Goal: Task Accomplishment & Management: Manage account settings

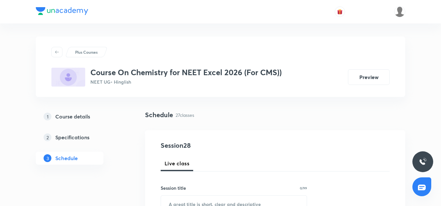
scroll to position [88, 0]
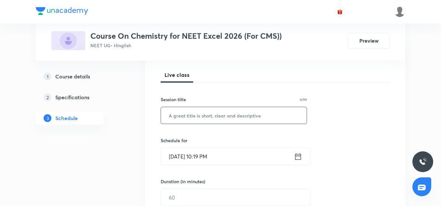
click at [198, 116] on input "text" at bounding box center [234, 115] width 146 height 17
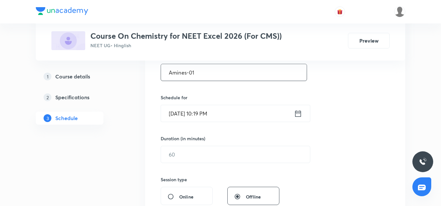
scroll to position [132, 0]
type input "Amines-01"
click at [176, 112] on input "Sep 2, 2025, 10:19 PM" at bounding box center [227, 112] width 133 height 17
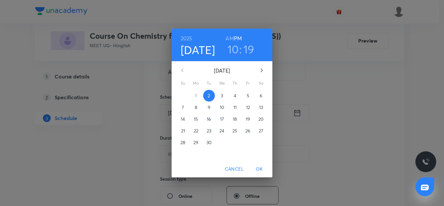
click at [223, 95] on p "3" at bounding box center [222, 95] width 2 height 7
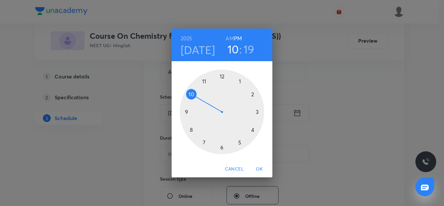
click at [206, 81] on div at bounding box center [222, 112] width 85 height 85
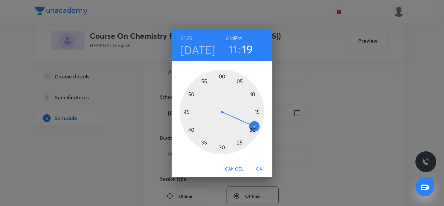
click at [222, 149] on div at bounding box center [222, 112] width 85 height 85
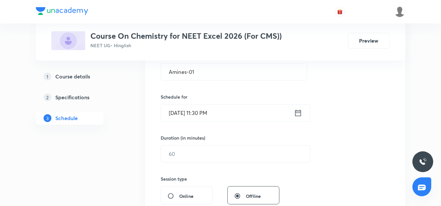
click at [235, 111] on input "Sep 3, 2025, 11:30 PM" at bounding box center [227, 112] width 133 height 17
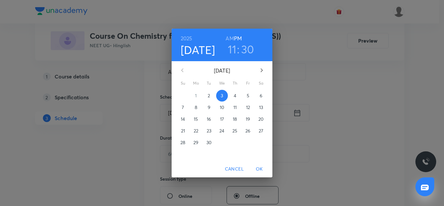
click at [229, 35] on h6 "AM" at bounding box center [230, 38] width 8 height 9
click at [262, 170] on span "OK" at bounding box center [260, 169] width 16 height 8
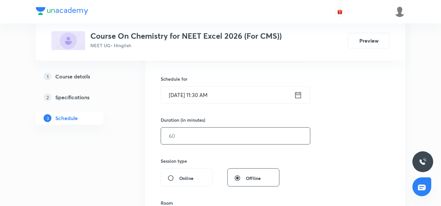
scroll to position [150, 0]
click at [197, 137] on input "text" at bounding box center [235, 135] width 149 height 17
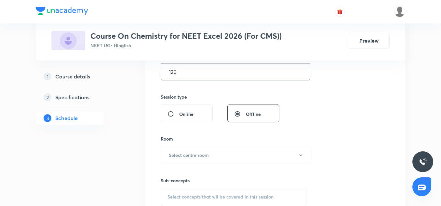
scroll to position [242, 0]
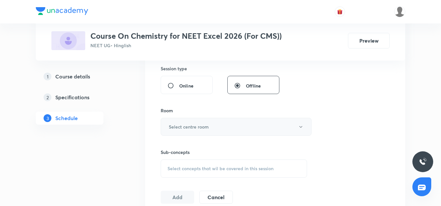
type input "120"
click at [193, 129] on h6 "Select centre room" at bounding box center [189, 126] width 40 height 7
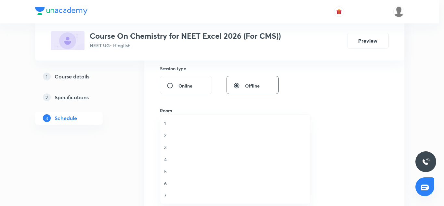
click at [170, 149] on span "3" at bounding box center [235, 147] width 142 height 7
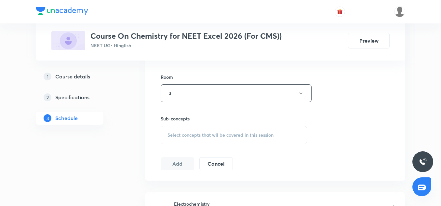
click at [183, 129] on div "Select concepts that wil be covered in this session" at bounding box center [234, 135] width 146 height 18
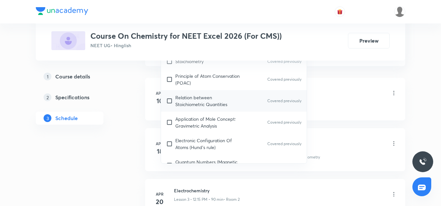
scroll to position [59, 0]
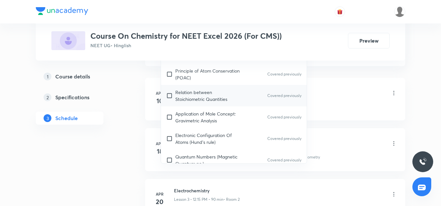
click at [204, 95] on p "Relation between Stoichiometric Quantities" at bounding box center [208, 96] width 66 height 14
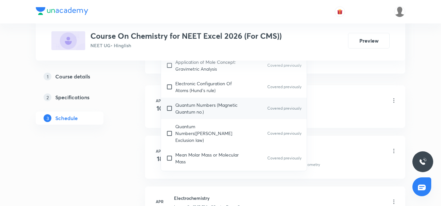
scroll to position [119, 0]
click at [199, 114] on p "Quantum Numbers (Magnetic Quantum no.)" at bounding box center [208, 108] width 66 height 14
checkbox input "true"
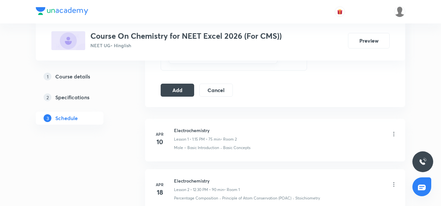
scroll to position [359, 0]
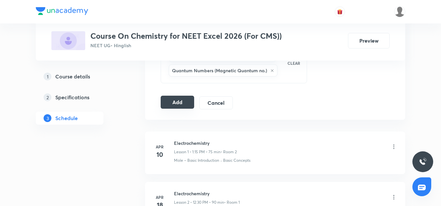
click at [179, 98] on button "Add" at bounding box center [178, 102] width 34 height 13
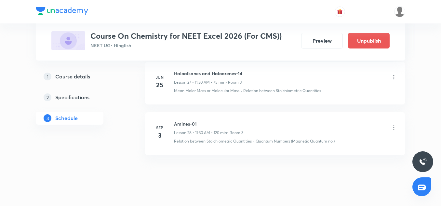
scroll to position [1497, 0]
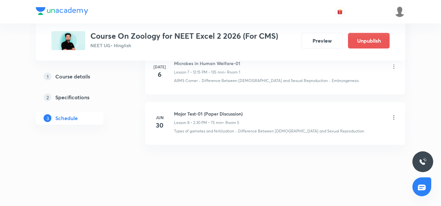
scroll to position [682, 0]
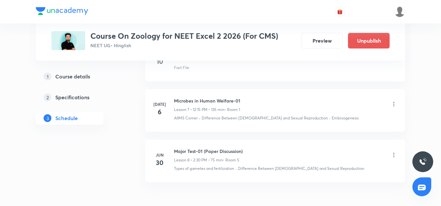
click at [222, 100] on h6 "Microbes in Human Welfare-01" at bounding box center [207, 100] width 66 height 7
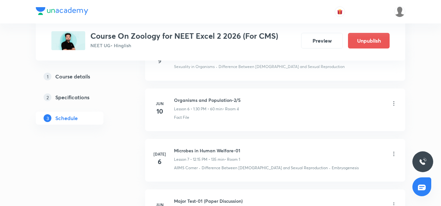
scroll to position [611, 0]
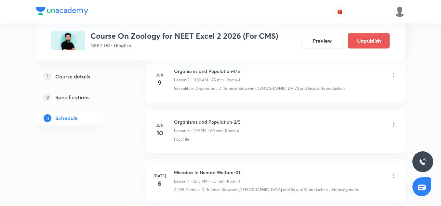
click at [223, 124] on h6 "Organisms and Population-2/5" at bounding box center [207, 121] width 67 height 7
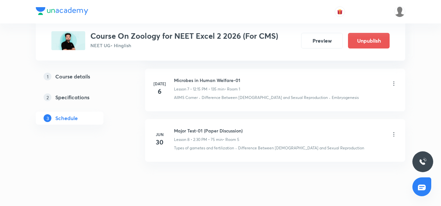
scroll to position [703, 0]
click at [207, 80] on h6 "Microbes in Human Welfare-01" at bounding box center [207, 79] width 66 height 7
drag, startPoint x: 207, startPoint y: 80, endPoint x: 195, endPoint y: 87, distance: 13.7
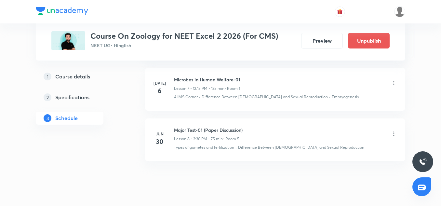
click at [195, 87] on p "Lesson 7 • 12:15 PM • 135 min" at bounding box center [199, 89] width 50 height 6
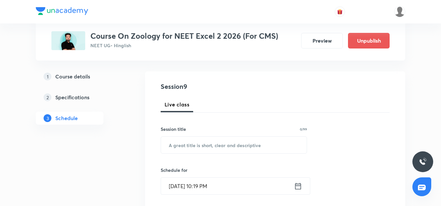
scroll to position [69, 0]
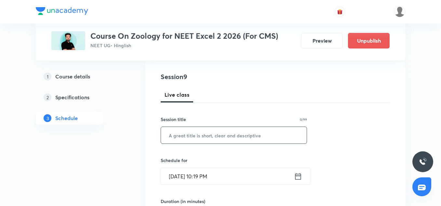
click at [188, 140] on input "text" at bounding box center [234, 135] width 146 height 17
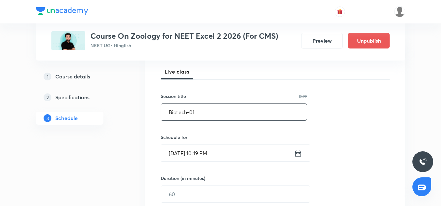
scroll to position [92, 0]
click at [195, 110] on input "Biotech-01/8" at bounding box center [234, 111] width 146 height 17
type input "Biotechnology-1/8"
click at [200, 158] on input "Sep 2, 2025, 10:19 PM" at bounding box center [227, 152] width 133 height 17
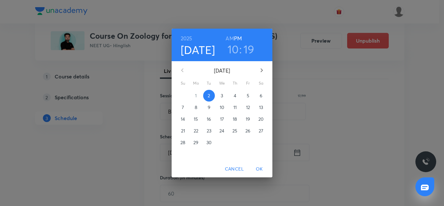
click at [236, 51] on h3 "10" at bounding box center [233, 49] width 11 height 14
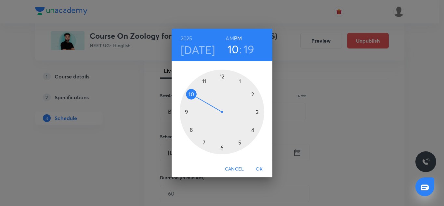
click at [205, 48] on h4 "[DATE]" at bounding box center [198, 50] width 34 height 14
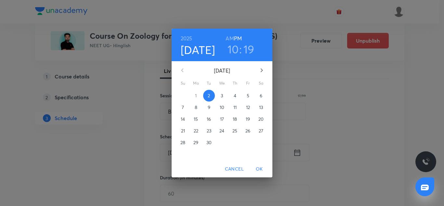
click at [221, 95] on p "3" at bounding box center [222, 95] width 2 height 7
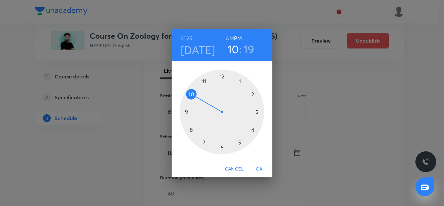
click at [253, 94] on div at bounding box center [222, 112] width 85 height 85
click at [222, 78] on div at bounding box center [222, 112] width 85 height 85
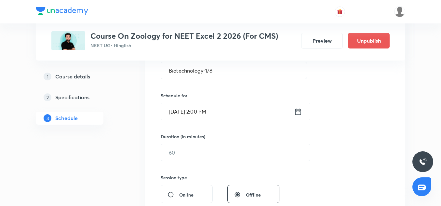
scroll to position [134, 0]
click at [187, 154] on input "text" at bounding box center [235, 152] width 149 height 17
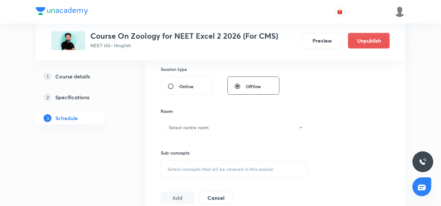
scroll to position [243, 0]
type input "90"
click at [184, 125] on h6 "Select centre room" at bounding box center [189, 126] width 40 height 7
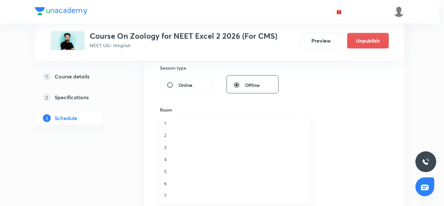
click at [169, 148] on span "3" at bounding box center [235, 147] width 142 height 7
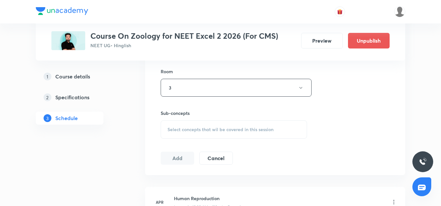
scroll to position [282, 0]
click at [195, 126] on span "Select concepts that wil be covered in this session" at bounding box center [221, 128] width 106 height 5
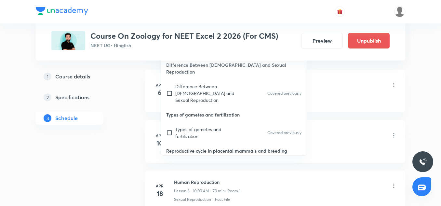
scroll to position [265, 0]
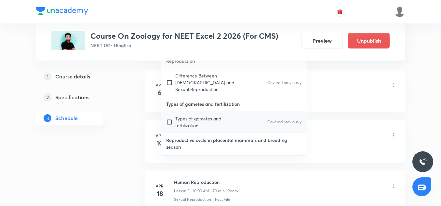
click at [195, 115] on p "Types of gametes and fertilization" at bounding box center [208, 122] width 66 height 14
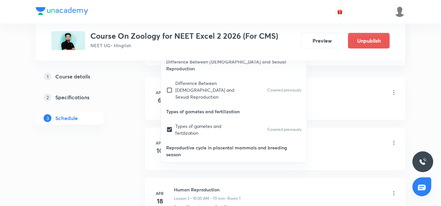
click at [194, 166] on p "Reproductive cycle in placental mammals and breeding season" at bounding box center [238, 173] width 126 height 14
checkbox input "true"
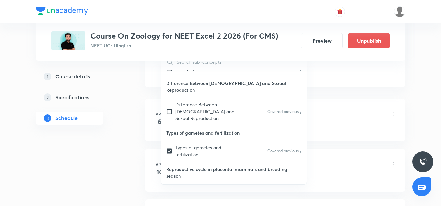
click at [366, 110] on div "Human Reproduction Lesson 1 • 10:30 AM • 120 min • Room 1" at bounding box center [285, 114] width 223 height 15
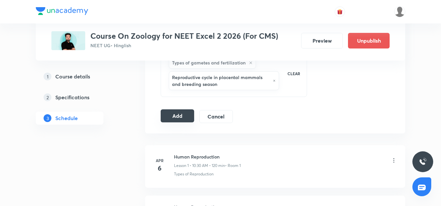
scroll to position [351, 0]
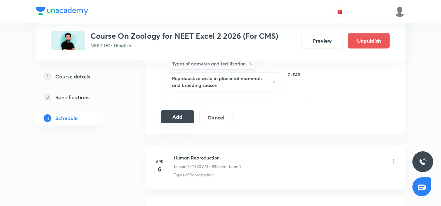
click at [178, 118] on button "Add" at bounding box center [178, 116] width 34 height 13
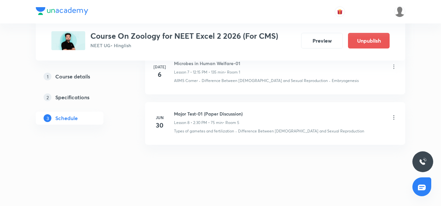
scroll to position [421, 0]
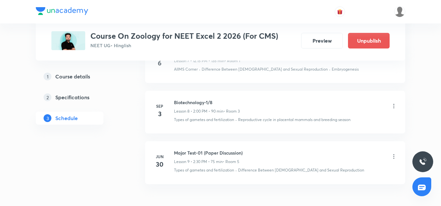
click at [392, 157] on icon at bounding box center [394, 156] width 7 height 7
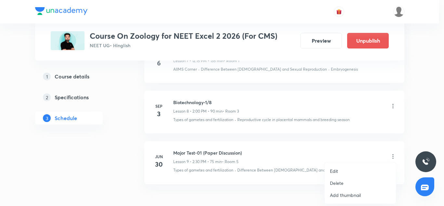
click at [352, 183] on li "Delete" at bounding box center [360, 183] width 71 height 12
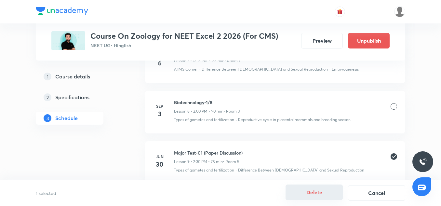
click at [318, 191] on button "Delete" at bounding box center [314, 192] width 57 height 16
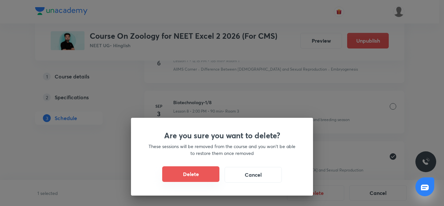
click at [206, 181] on button "Delete" at bounding box center [190, 174] width 57 height 16
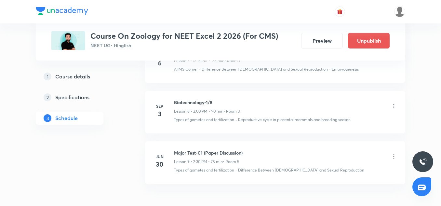
scroll to position [719, 0]
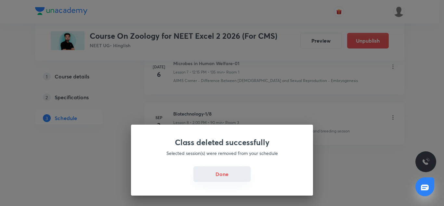
click at [210, 180] on button "Done" at bounding box center [222, 174] width 57 height 16
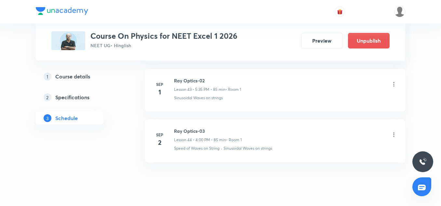
click at [198, 128] on h6 "Ray Optics-03" at bounding box center [208, 131] width 68 height 7
copy h6 "Ray Optics-03"
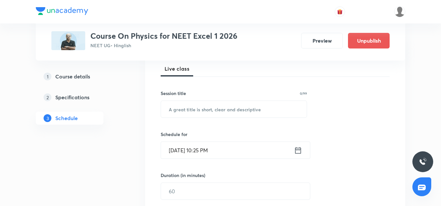
scroll to position [98, 0]
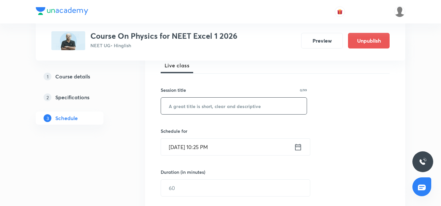
click at [183, 111] on input "text" at bounding box center [234, 106] width 146 height 17
paste input "Ray Optics-03"
drag, startPoint x: 197, startPoint y: 132, endPoint x: 209, endPoint y: 108, distance: 26.2
click at [209, 108] on div "Session 45 Live class Session title 13/99 Ray Optics-03 ​ Schedule for Sep 2, 2…" at bounding box center [275, 195] width 229 height 305
click at [209, 108] on input "Ray Optics-03" at bounding box center [234, 106] width 146 height 17
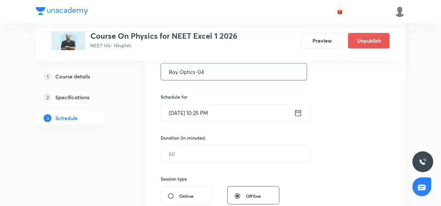
scroll to position [132, 0]
type input "Ray Optics-04"
click at [184, 116] on input "[DATE] 10:25 PM" at bounding box center [227, 112] width 133 height 17
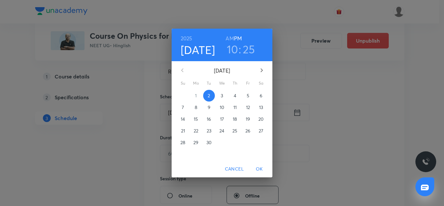
click at [221, 97] on p "3" at bounding box center [222, 95] width 2 height 7
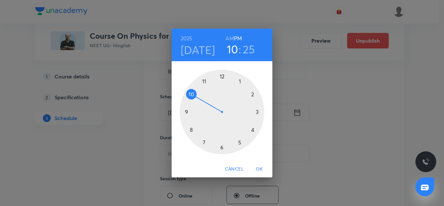
click at [253, 129] on div at bounding box center [222, 112] width 85 height 85
click at [222, 75] on div at bounding box center [222, 112] width 85 height 85
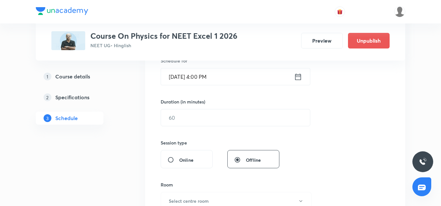
scroll to position [169, 0]
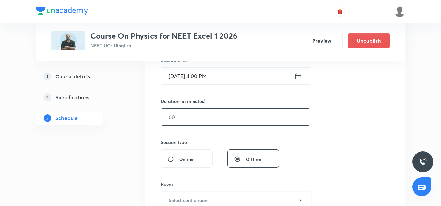
click at [208, 113] on input "text" at bounding box center [235, 117] width 149 height 17
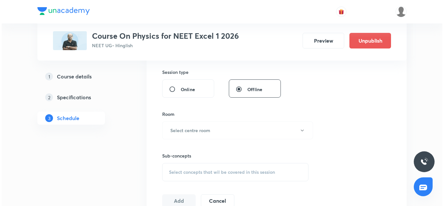
scroll to position [239, 0]
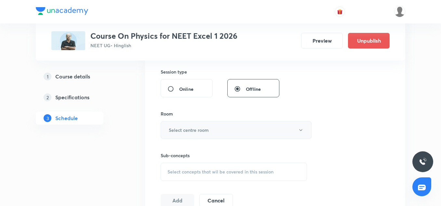
type input "85"
click at [201, 135] on button "Select centre room" at bounding box center [236, 130] width 151 height 18
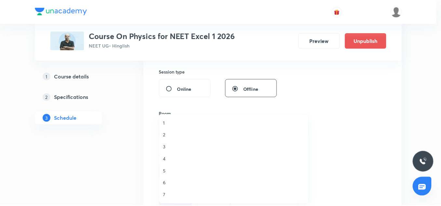
scroll to position [0, 0]
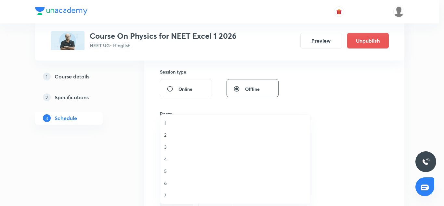
click at [181, 158] on span "4" at bounding box center [235, 158] width 142 height 7
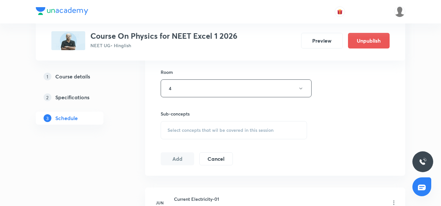
scroll to position [283, 0]
click at [191, 135] on div "Select concepts that wil be covered in this session" at bounding box center [234, 128] width 146 height 18
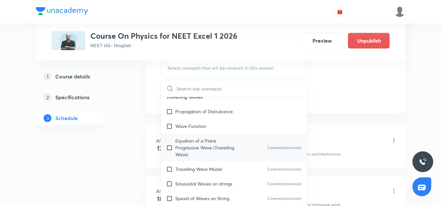
scroll to position [8, 0]
click at [203, 148] on p "Equation of a Plane Progressive Wave (Travelling Wave)" at bounding box center [208, 147] width 66 height 20
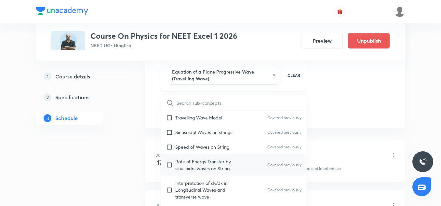
scroll to position [75, 0]
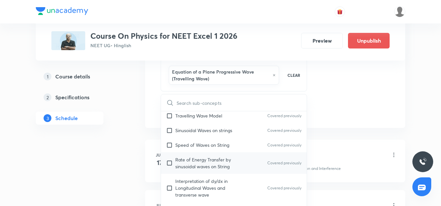
click at [199, 170] on div "Rate of Energy Transfer by sinusoidal waves on String Covered previously" at bounding box center [234, 162] width 146 height 21
checkbox input "true"
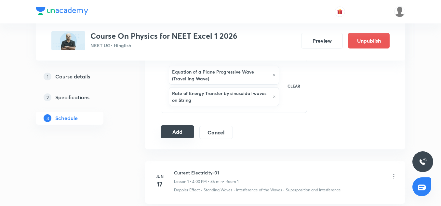
click at [178, 128] on button "Add" at bounding box center [178, 131] width 34 height 13
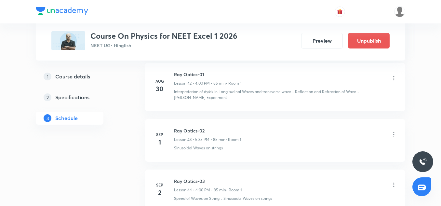
scroll to position [2332, 0]
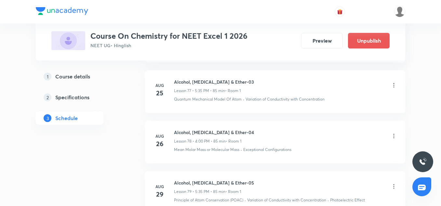
scroll to position [4542, 0]
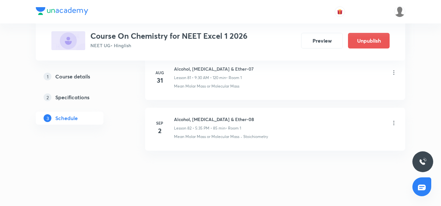
click at [196, 116] on h6 "Alcohol, [MEDICAL_DATA] & Ether-08" at bounding box center [214, 119] width 80 height 7
copy h6 "Alcohol, [MEDICAL_DATA] & Ether-08"
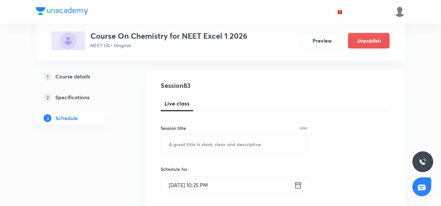
scroll to position [60, 0]
click at [190, 146] on input "text" at bounding box center [234, 143] width 146 height 17
paste input "Alcohol, [MEDICAL_DATA] & Ether-08"
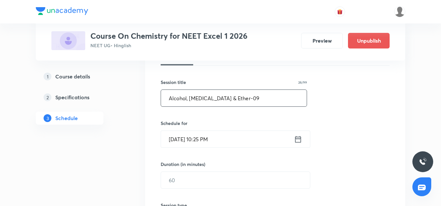
scroll to position [109, 0]
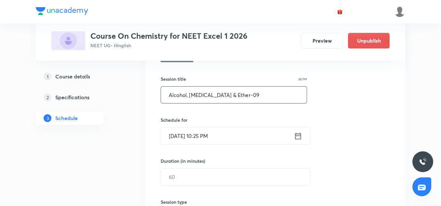
type input "Alcohol, [MEDICAL_DATA] & Ether-09"
click at [184, 134] on input "[DATE] 10:25 PM" at bounding box center [227, 136] width 133 height 17
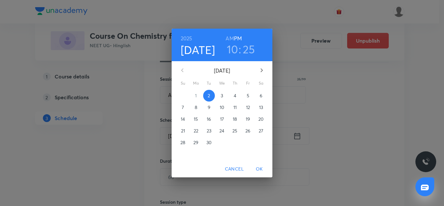
click at [224, 95] on span "3" at bounding box center [222, 95] width 12 height 7
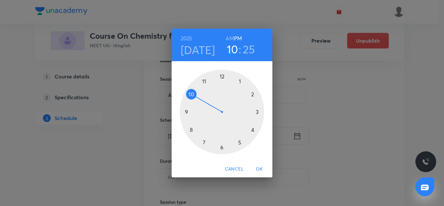
click at [240, 140] on div at bounding box center [222, 112] width 85 height 85
click at [206, 139] on div at bounding box center [222, 112] width 85 height 85
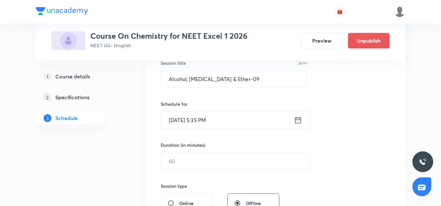
scroll to position [126, 0]
click at [198, 159] on input "text" at bounding box center [235, 160] width 149 height 17
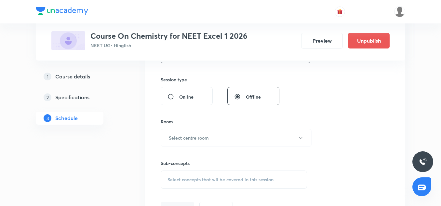
scroll to position [232, 0]
type input "85"
click at [193, 136] on h6 "Select centre room" at bounding box center [189, 137] width 40 height 7
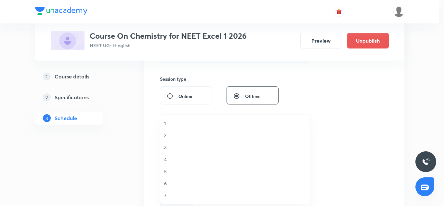
click at [163, 124] on li "1" at bounding box center [235, 123] width 150 height 12
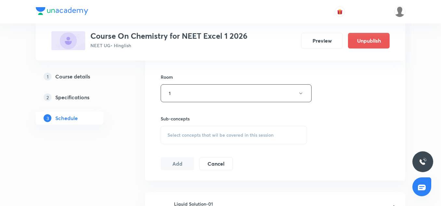
click at [204, 131] on div "Select concepts that wil be covered in this session" at bounding box center [234, 135] width 146 height 18
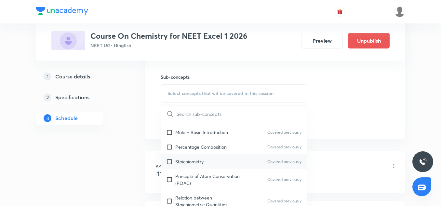
scroll to position [107, 0]
click at [205, 155] on div "Stoichiometry Covered previously" at bounding box center [234, 161] width 146 height 15
checkbox input "true"
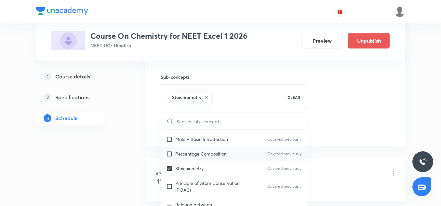
click at [203, 150] on p "Percentage Composition" at bounding box center [200, 153] width 51 height 7
checkbox input "true"
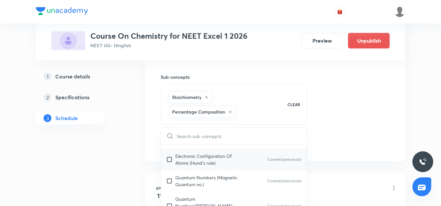
scroll to position [214, 0]
click at [202, 165] on p "Electronic Configuration Of Atoms (Hund's rule)" at bounding box center [208, 159] width 66 height 14
checkbox input "true"
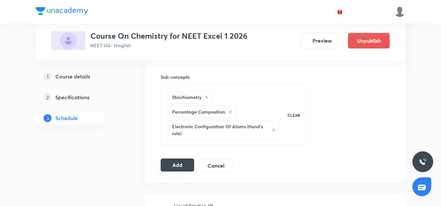
click at [183, 161] on button "Add" at bounding box center [178, 164] width 34 height 13
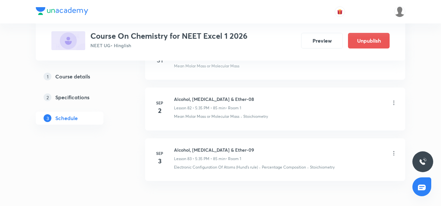
scroll to position [4263, 0]
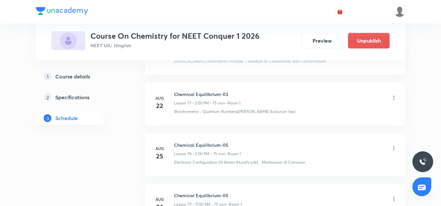
scroll to position [4537, 0]
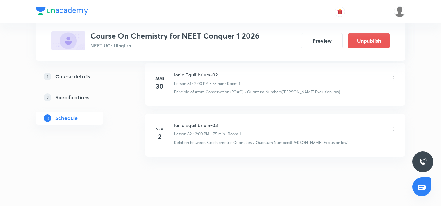
click at [213, 122] on h6 "Ionic Equilibrium-03" at bounding box center [207, 125] width 67 height 7
copy h6 "Ionic Equilibrium-03"
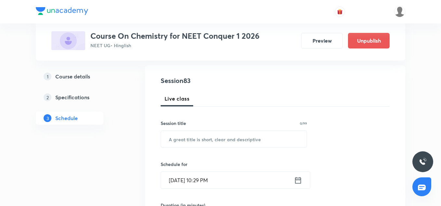
scroll to position [66, 0]
click at [200, 135] on input "text" at bounding box center [234, 138] width 146 height 17
paste input "Ionic Equilibrium-03"
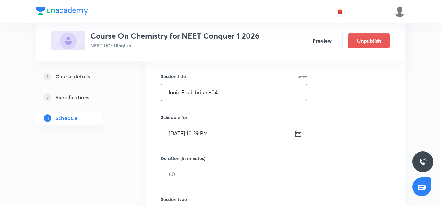
scroll to position [112, 0]
type input "Ionic Equilibrium-04"
click at [179, 128] on input "[DATE] 10:29 PM" at bounding box center [227, 132] width 133 height 17
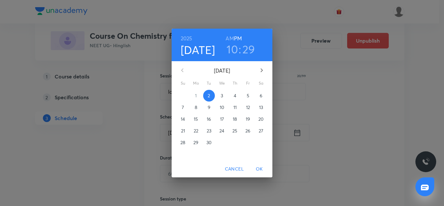
click at [222, 95] on p "3" at bounding box center [222, 95] width 2 height 7
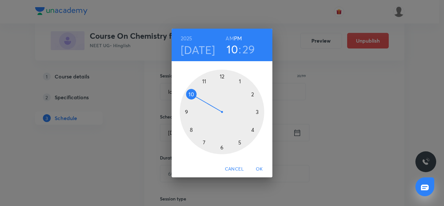
click at [187, 111] on div at bounding box center [222, 112] width 85 height 85
click at [223, 147] on div at bounding box center [222, 112] width 85 height 85
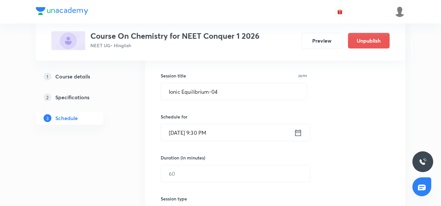
click at [245, 126] on input "Sep 3, 2025, 9:30 PM" at bounding box center [227, 132] width 133 height 17
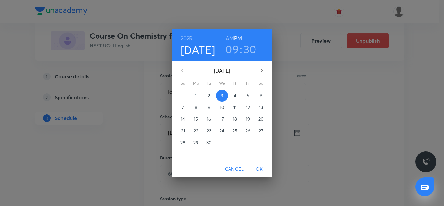
click at [229, 39] on h6 "AM" at bounding box center [230, 38] width 8 height 9
click at [258, 170] on span "OK" at bounding box center [260, 169] width 16 height 8
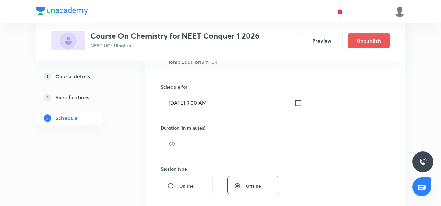
scroll to position [145, 0]
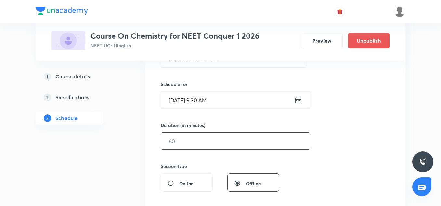
click at [206, 137] on input "text" at bounding box center [235, 141] width 149 height 17
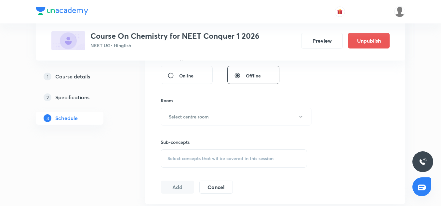
scroll to position [253, 0]
type input "75"
click at [196, 117] on h6 "Select centre room" at bounding box center [189, 116] width 40 height 7
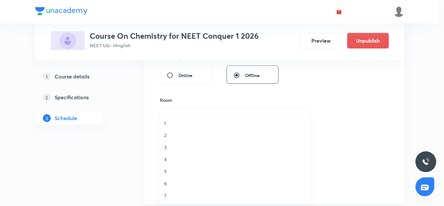
click at [165, 125] on span "1" at bounding box center [235, 123] width 142 height 7
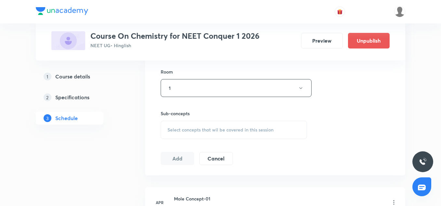
scroll to position [284, 0]
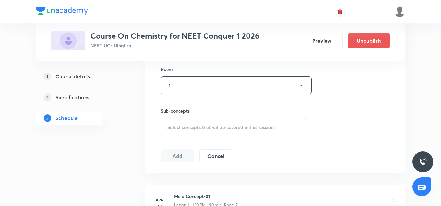
click at [185, 122] on div "Select concepts that wil be covered in this session" at bounding box center [234, 127] width 146 height 18
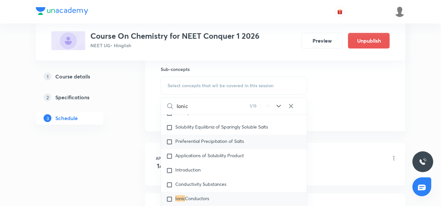
scroll to position [2207, 0]
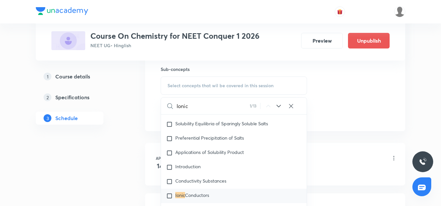
type input "Ionic"
click at [194, 192] on div "Ionic Conductors" at bounding box center [234, 196] width 146 height 14
checkbox input "true"
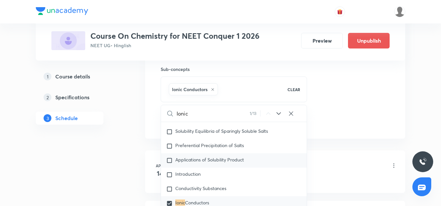
click at [192, 168] on div "Applications of Solubility Product" at bounding box center [234, 160] width 146 height 14
checkbox input "true"
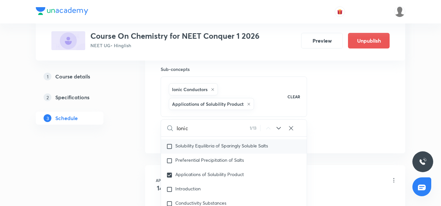
click at [194, 149] on span "Solubility Equilibria of Sparingly Soluble Salts" at bounding box center [221, 145] width 93 height 6
checkbox input "true"
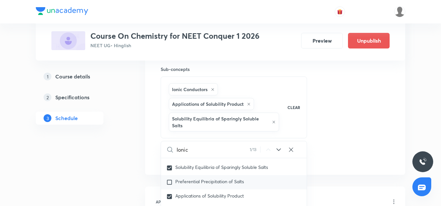
click at [199, 179] on div "Preferential Precipitation of Salts" at bounding box center [234, 182] width 146 height 14
checkbox input "true"
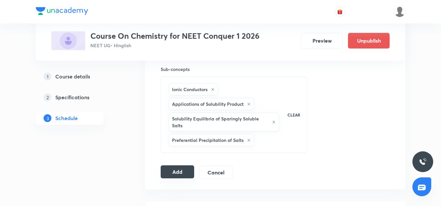
click at [176, 172] on button "Add" at bounding box center [178, 171] width 34 height 13
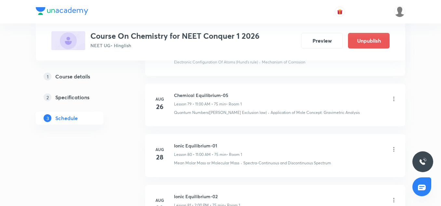
scroll to position [4294, 0]
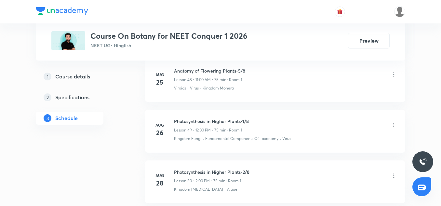
scroll to position [2944, 0]
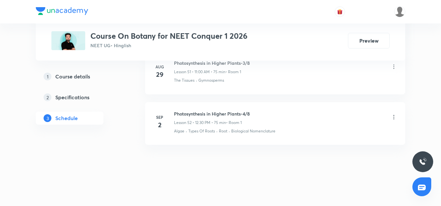
click at [197, 113] on h6 "Photosynthesis in Higher Plants-4/8" at bounding box center [212, 113] width 76 height 7
copy h6 "Photosynthesis in Higher Plants-4/8"
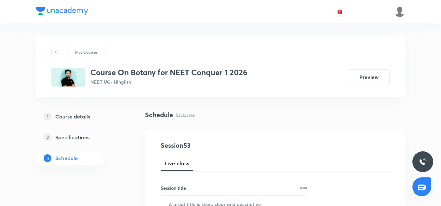
scroll to position [63, 0]
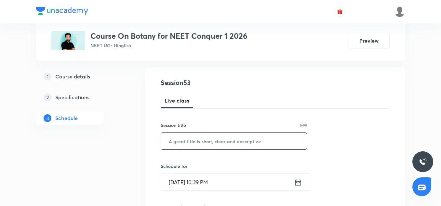
click at [191, 142] on input "text" at bounding box center [234, 141] width 146 height 17
paste input "Photosynthesis in Higher Plants-4/8"
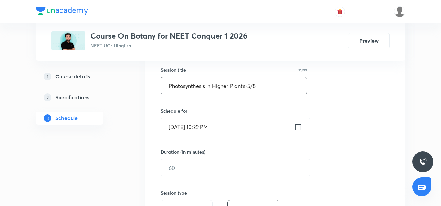
scroll to position [118, 0]
type input "Photosynthesis in Higher Plants-5/8"
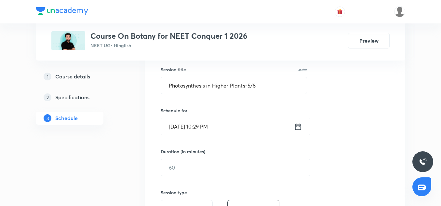
click at [177, 122] on input "[DATE] 10:29 PM" at bounding box center [227, 126] width 133 height 17
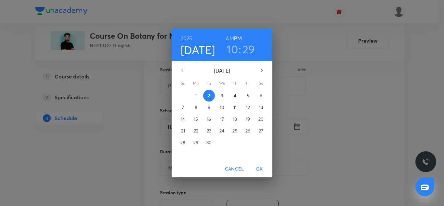
click at [220, 96] on span "3" at bounding box center [222, 95] width 12 height 7
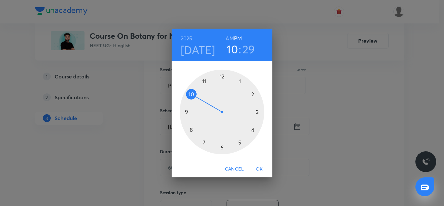
click at [205, 82] on div at bounding box center [222, 112] width 85 height 85
click at [222, 76] on div at bounding box center [222, 112] width 85 height 85
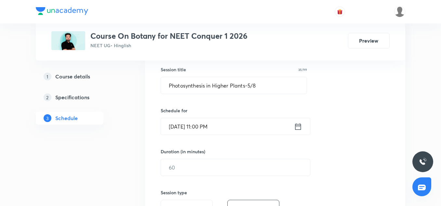
click at [227, 132] on input "Sep 3, 2025, 11:00 PM" at bounding box center [227, 126] width 133 height 17
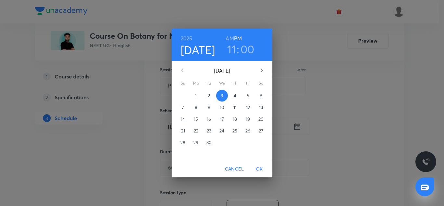
click at [230, 38] on h6 "AM" at bounding box center [230, 38] width 8 height 9
click at [260, 167] on span "OK" at bounding box center [260, 169] width 16 height 8
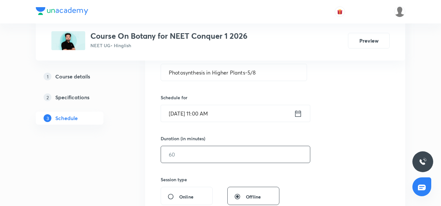
scroll to position [132, 0]
click at [191, 154] on input "text" at bounding box center [235, 153] width 149 height 17
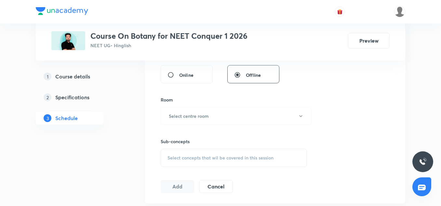
scroll to position [254, 0]
type input "75"
click at [188, 111] on button "Select centre room" at bounding box center [236, 115] width 151 height 18
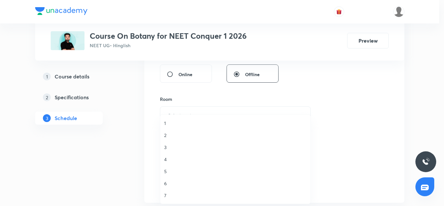
click at [174, 125] on span "1" at bounding box center [235, 123] width 142 height 7
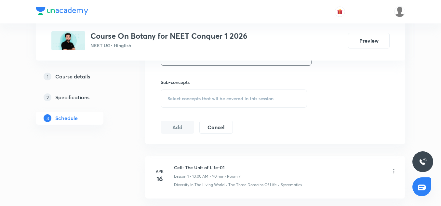
scroll to position [313, 0]
click at [196, 100] on span "Select concepts that wil be covered in this session" at bounding box center [221, 98] width 106 height 5
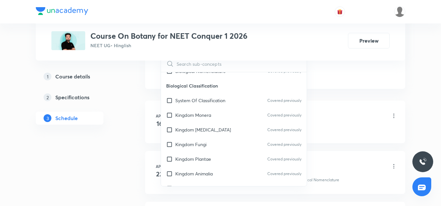
scroll to position [236, 0]
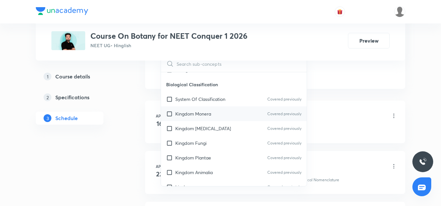
click at [201, 114] on p "Kingdom Monera" at bounding box center [193, 113] width 36 height 7
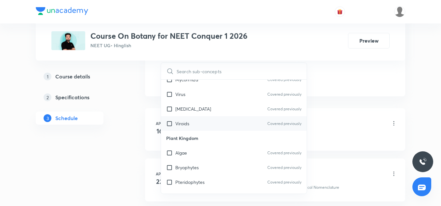
click at [202, 130] on div "Viroids Covered previously" at bounding box center [234, 123] width 146 height 15
checkbox input "true"
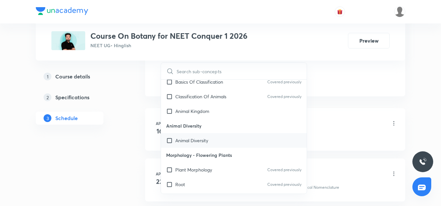
scroll to position [526, 0]
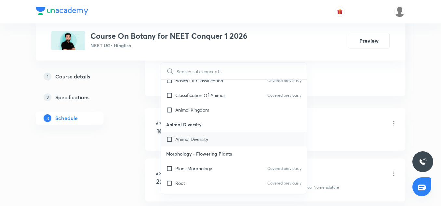
click at [200, 143] on div "Animal Diversity" at bounding box center [234, 139] width 146 height 15
checkbox input "true"
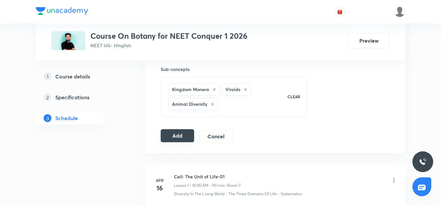
scroll to position [325, 0]
click at [180, 133] on button "Add" at bounding box center [178, 135] width 34 height 13
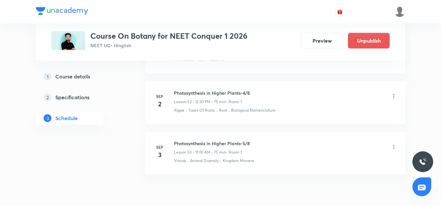
scroll to position [2695, 0]
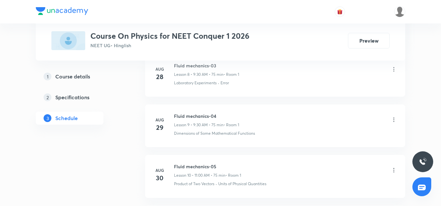
scroll to position [913, 0]
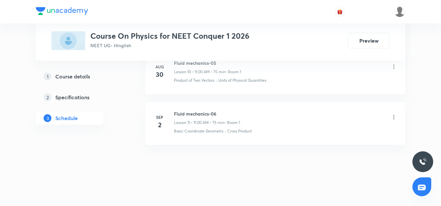
click at [211, 114] on h6 "Fluid mechanics-06" at bounding box center [207, 113] width 66 height 7
copy h6 "Fluid mechanics-06"
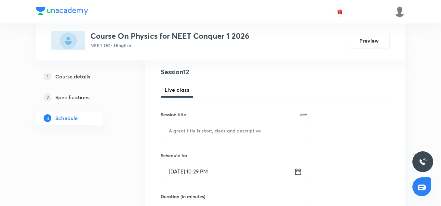
scroll to position [76, 0]
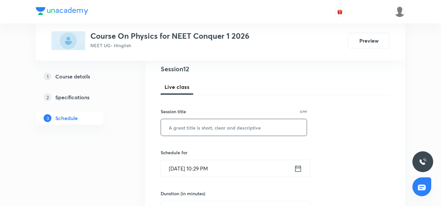
click at [200, 126] on input "text" at bounding box center [234, 127] width 146 height 17
paste input "Fluid mechanics-06"
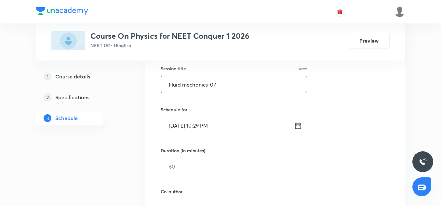
scroll to position [120, 0]
type input "Fluid mechanics-07"
click at [189, 122] on input "[DATE] 10:29 PM" at bounding box center [227, 125] width 133 height 17
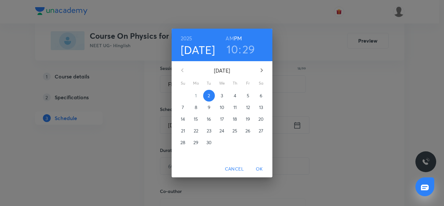
click at [219, 93] on span "3" at bounding box center [222, 95] width 12 height 7
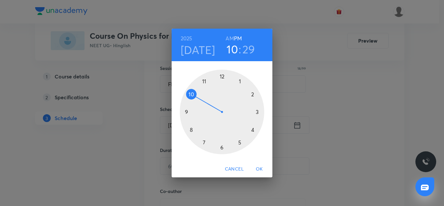
click at [220, 74] on div at bounding box center [222, 112] width 85 height 85
click at [221, 148] on div at bounding box center [222, 112] width 85 height 85
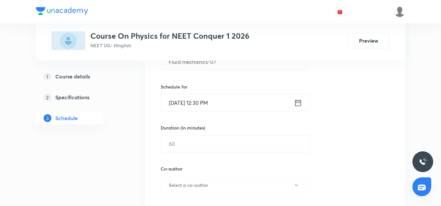
scroll to position [144, 0]
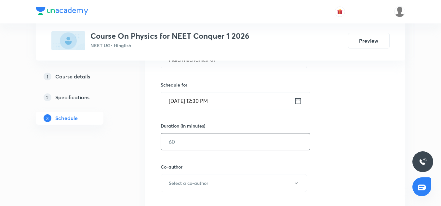
click at [207, 145] on input "text" at bounding box center [235, 141] width 149 height 17
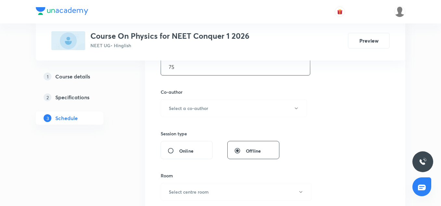
scroll to position [219, 0]
type input "75"
click at [196, 106] on h6 "Select a co-author" at bounding box center [188, 107] width 39 height 7
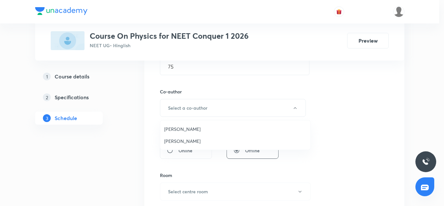
click at [175, 126] on span "Vinod Kumar Dixit" at bounding box center [235, 129] width 142 height 7
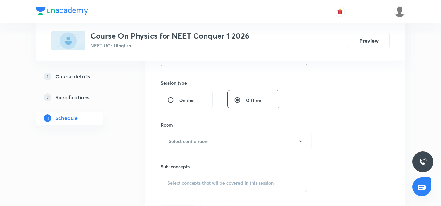
scroll to position [270, 0]
click at [197, 139] on h6 "Select centre room" at bounding box center [189, 140] width 40 height 7
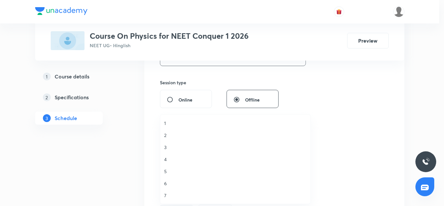
click at [171, 139] on li "2" at bounding box center [235, 135] width 150 height 12
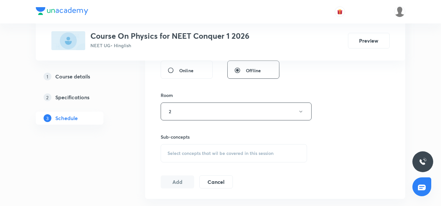
scroll to position [301, 0]
click at [188, 159] on div "Select concepts that wil be covered in this session" at bounding box center [234, 152] width 146 height 18
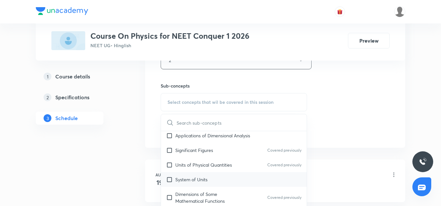
click at [193, 178] on p "System of Units" at bounding box center [191, 179] width 32 height 7
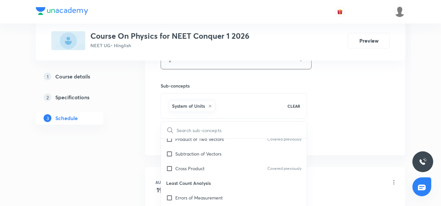
scroll to position [191, 0]
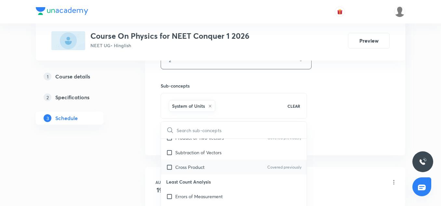
click at [185, 174] on div "Cross Product Covered previously" at bounding box center [234, 167] width 146 height 15
checkbox input "true"
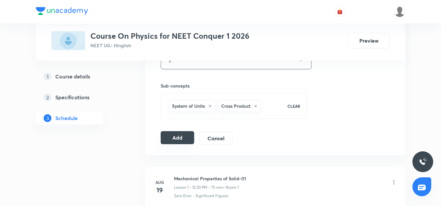
click at [173, 140] on button "Add" at bounding box center [178, 137] width 34 height 13
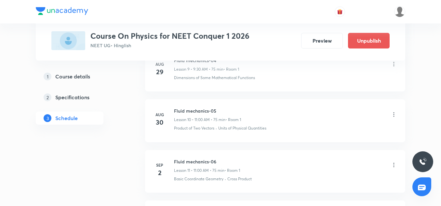
scroll to position [623, 0]
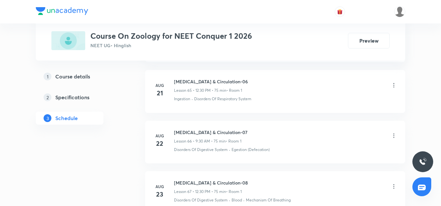
scroll to position [3954, 0]
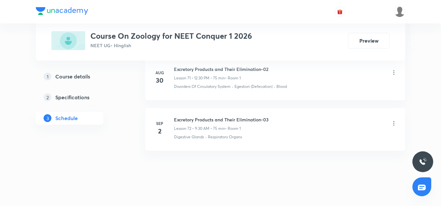
click at [196, 116] on h6 "Excretory Products and Their Elimination-03" at bounding box center [221, 119] width 95 height 7
copy h6 "Excretory Products and Their Elimination-03"
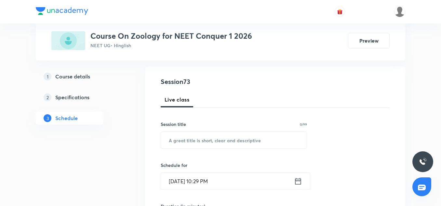
scroll to position [65, 0]
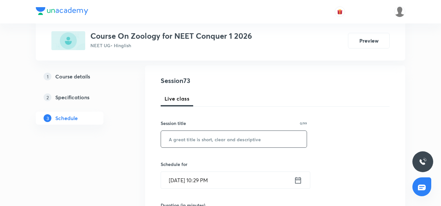
click at [195, 136] on input "text" at bounding box center [234, 139] width 146 height 17
paste input "Excretory Products and Their Elimination-03"
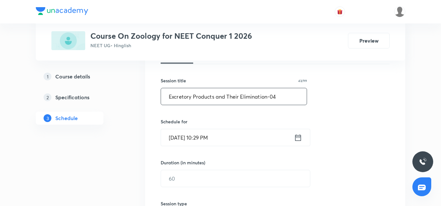
scroll to position [108, 0]
type input "Excretory Products and Their Elimination-04"
click at [182, 134] on input "[DATE] 10:29 PM" at bounding box center [227, 137] width 133 height 17
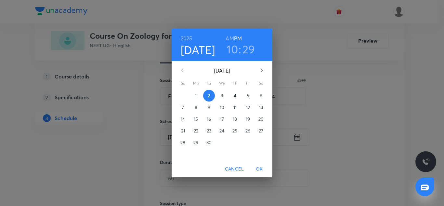
click at [222, 96] on p "3" at bounding box center [222, 95] width 2 height 7
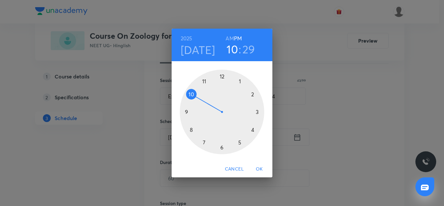
click at [252, 93] on div at bounding box center [222, 112] width 85 height 85
click at [223, 76] on div at bounding box center [222, 112] width 85 height 85
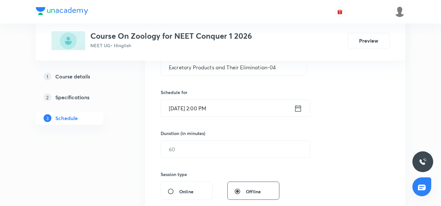
scroll to position [139, 0]
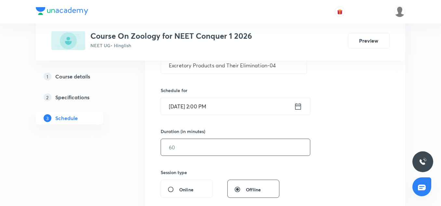
click at [190, 154] on input "text" at bounding box center [235, 147] width 149 height 17
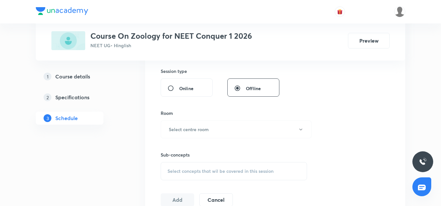
scroll to position [241, 0]
type input "75"
click at [184, 128] on h6 "Select centre room" at bounding box center [189, 128] width 40 height 7
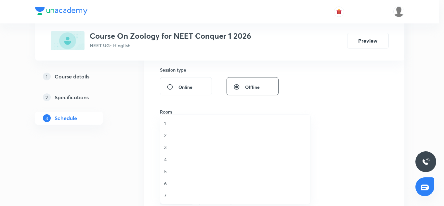
click at [166, 119] on li "1" at bounding box center [235, 123] width 150 height 12
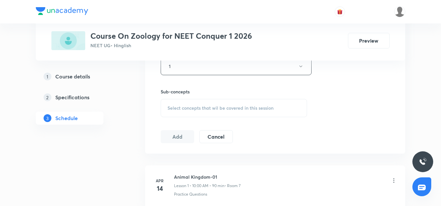
scroll to position [303, 0]
click at [195, 112] on div "Select concepts that wil be covered in this session" at bounding box center [234, 107] width 146 height 18
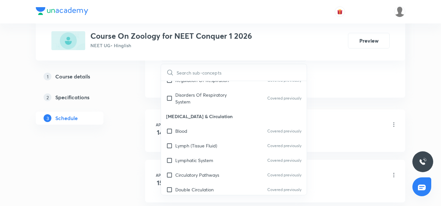
scroll to position [349, 0]
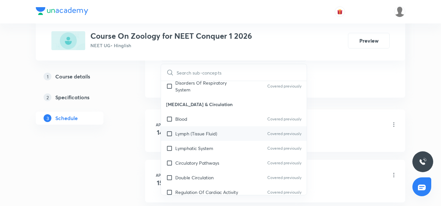
click at [190, 141] on div "Lymph (Tissue Fluid) Covered previously" at bounding box center [234, 133] width 146 height 15
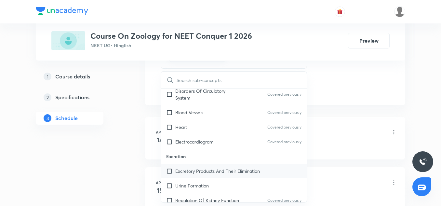
scroll to position [481, 0]
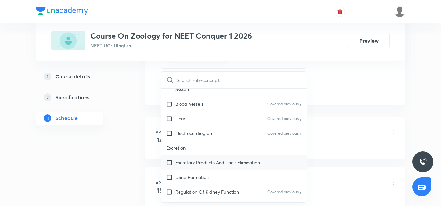
click at [188, 155] on div "Excretory Products And Their Elimination" at bounding box center [234, 162] width 146 height 15
checkbox input "true"
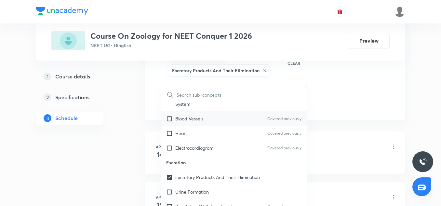
click at [202, 122] on p "Blood Vessels" at bounding box center [189, 118] width 28 height 7
checkbox input "true"
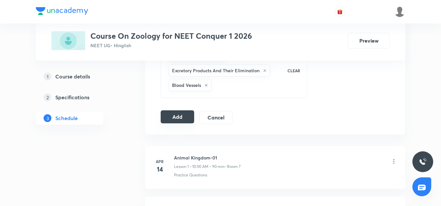
click at [172, 121] on button "Add" at bounding box center [178, 116] width 34 height 13
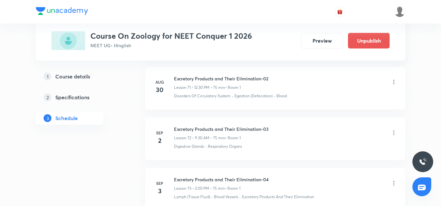
scroll to position [3706, 0]
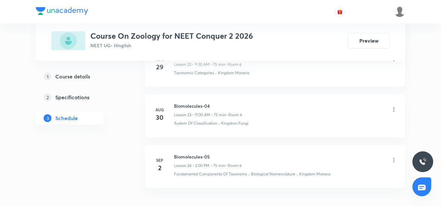
scroll to position [1528, 0]
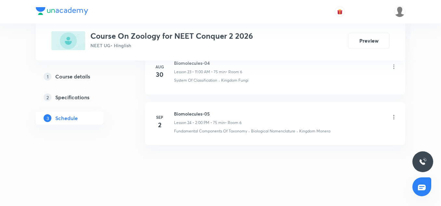
click at [195, 114] on h6 "Biomolecules-05" at bounding box center [208, 113] width 68 height 7
copy h6 "Biomolecules-05"
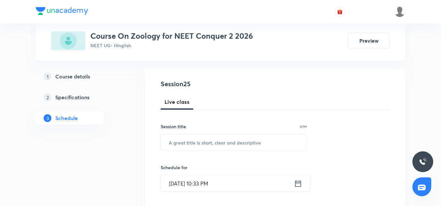
scroll to position [67, 0]
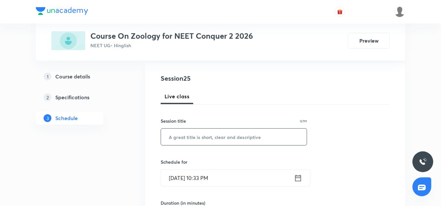
click at [193, 135] on input "text" at bounding box center [234, 136] width 146 height 17
paste input "Biomolecules-05"
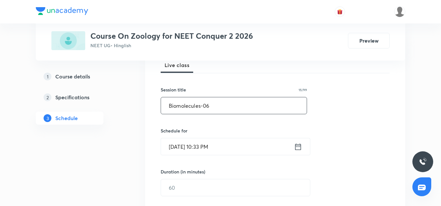
scroll to position [109, 0]
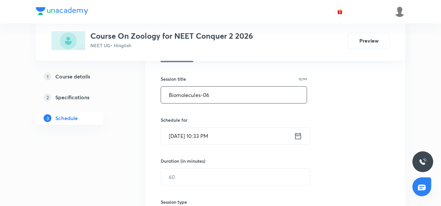
type input "Biomolecules-06"
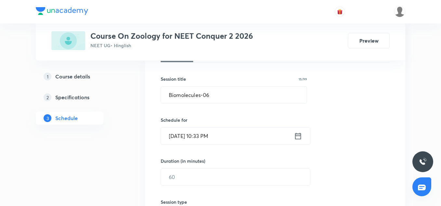
click at [170, 133] on input "[DATE] 10:33 PM" at bounding box center [227, 136] width 133 height 17
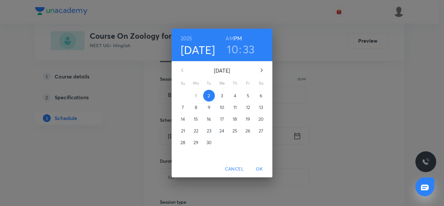
click at [223, 97] on span "3" at bounding box center [222, 95] width 12 height 7
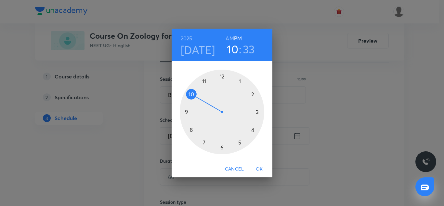
click at [187, 112] on div at bounding box center [222, 112] width 85 height 85
click at [224, 146] on div at bounding box center [222, 112] width 85 height 85
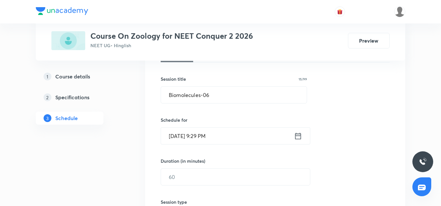
click at [231, 138] on input "[DATE] 9:29 PM" at bounding box center [227, 136] width 133 height 17
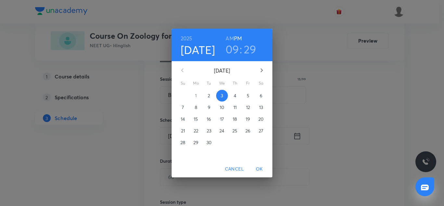
click at [232, 34] on h6 "AM" at bounding box center [230, 38] width 8 height 9
click at [254, 48] on h3 "29" at bounding box center [250, 49] width 13 height 14
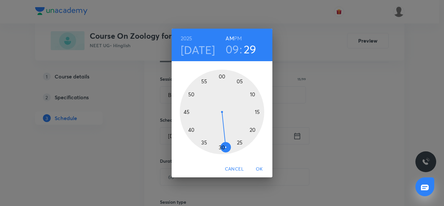
click at [222, 148] on div at bounding box center [222, 112] width 85 height 85
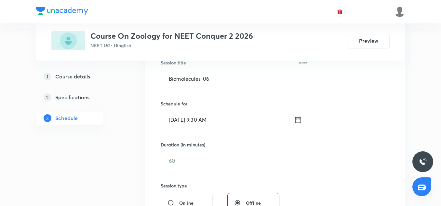
scroll to position [126, 0]
click at [203, 156] on input "text" at bounding box center [235, 160] width 149 height 17
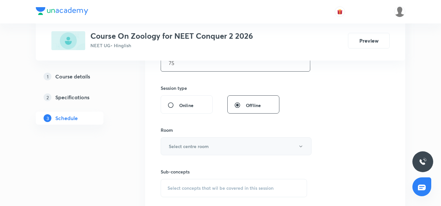
scroll to position [223, 0]
type input "75"
click at [197, 148] on h6 "Select centre room" at bounding box center [189, 145] width 40 height 7
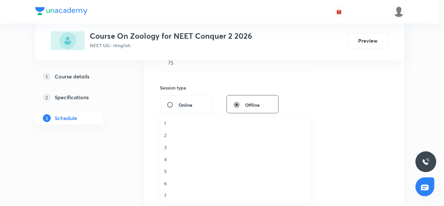
click at [168, 181] on span "6" at bounding box center [235, 183] width 142 height 7
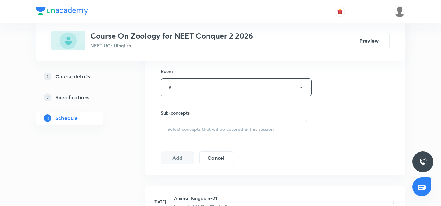
scroll to position [283, 0]
click at [195, 135] on div "Select concepts that wil be covered in this session" at bounding box center [234, 127] width 146 height 18
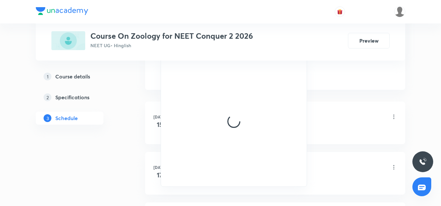
scroll to position [368, 0]
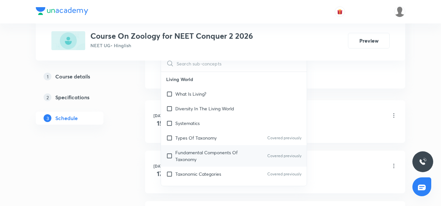
click at [223, 152] on p "Fundamental Components Of Taxonomy" at bounding box center [208, 156] width 66 height 14
checkbox input "true"
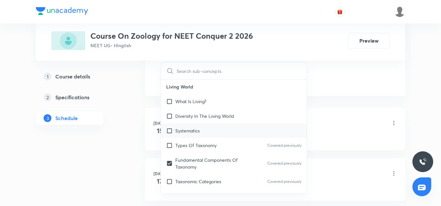
click at [205, 138] on div "Systematics" at bounding box center [234, 130] width 146 height 15
checkbox input "true"
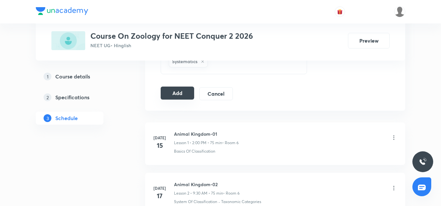
click at [181, 96] on button "Add" at bounding box center [178, 93] width 34 height 13
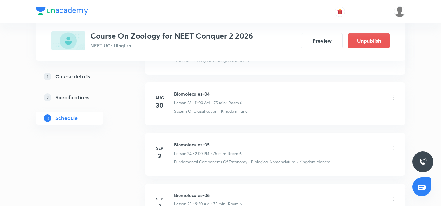
scroll to position [1280, 0]
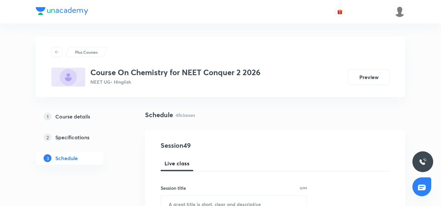
scroll to position [60, 0]
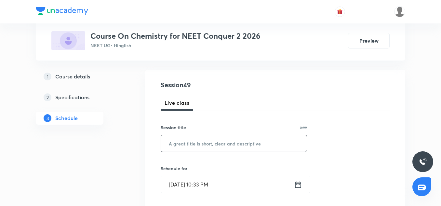
click at [183, 140] on input "text" at bounding box center [234, 143] width 146 height 17
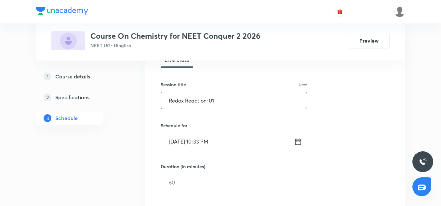
scroll to position [104, 0]
type input "Redox Reaction-01"
click at [171, 143] on input "Sep 2, 2025, 10:33 PM" at bounding box center [227, 141] width 133 height 17
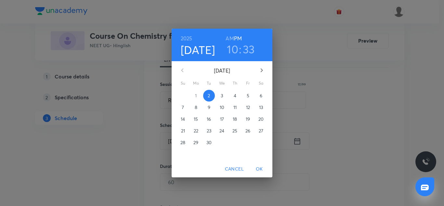
click at [220, 98] on span "3" at bounding box center [222, 95] width 12 height 7
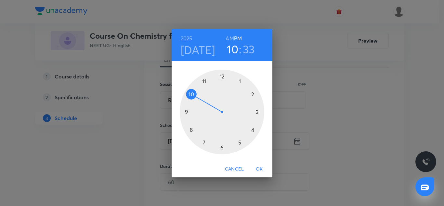
click at [205, 81] on div at bounding box center [222, 112] width 85 height 85
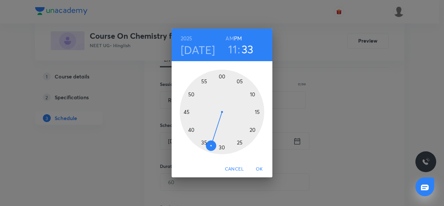
click at [222, 76] on div at bounding box center [222, 112] width 85 height 85
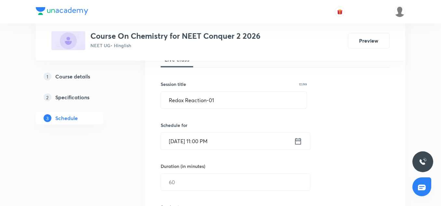
scroll to position [118, 0]
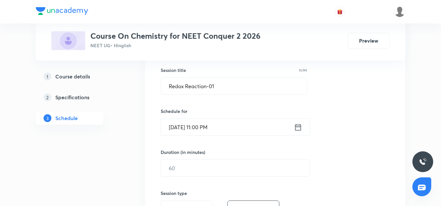
click at [231, 133] on input "Sep 3, 2025, 11:00 PM" at bounding box center [227, 127] width 133 height 17
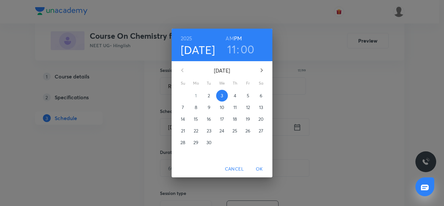
click at [229, 37] on h6 "AM" at bounding box center [230, 38] width 8 height 9
click at [262, 164] on button "OK" at bounding box center [259, 169] width 21 height 12
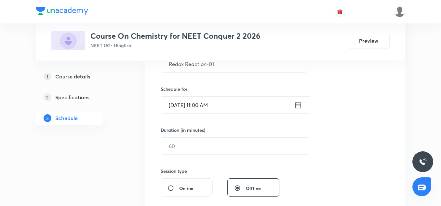
scroll to position [140, 0]
click at [187, 143] on input "text" at bounding box center [235, 145] width 149 height 17
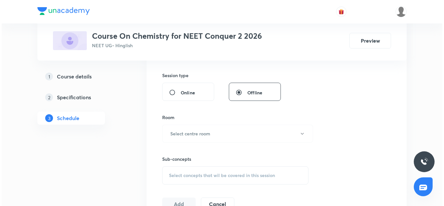
scroll to position [252, 0]
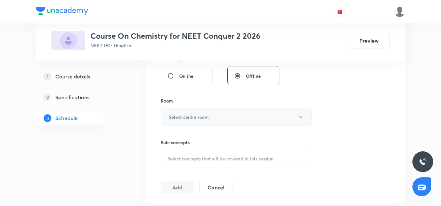
type input "75"
click at [184, 123] on button "Select centre room" at bounding box center [236, 117] width 151 height 18
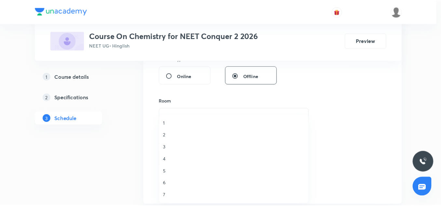
scroll to position [0, 0]
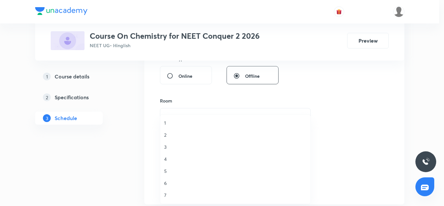
click at [167, 184] on span "6" at bounding box center [235, 183] width 142 height 7
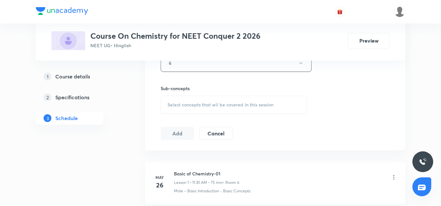
scroll to position [308, 0]
click at [195, 111] on div "Select concepts that wil be covered in this session" at bounding box center [234, 103] width 146 height 18
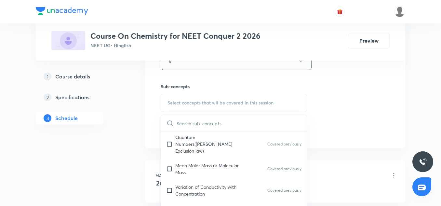
scroll to position [229, 0]
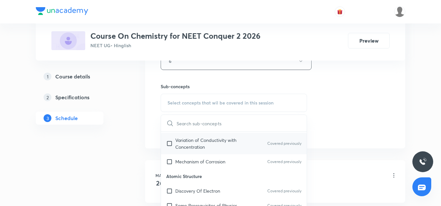
click at [200, 145] on div "Variation of Conductivity with Concentration Covered previously" at bounding box center [234, 143] width 146 height 21
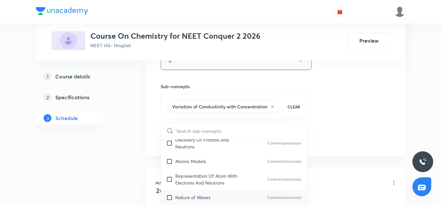
scroll to position [322, 0]
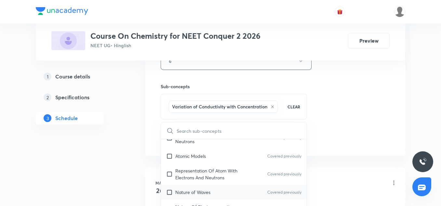
click at [190, 189] on p "Nature of Waves" at bounding box center [192, 192] width 35 height 7
checkbox input "true"
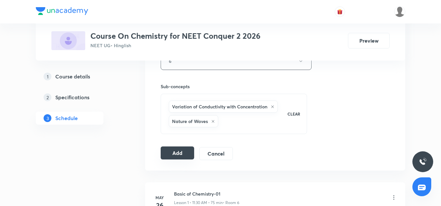
click at [184, 151] on button "Add" at bounding box center [178, 152] width 34 height 13
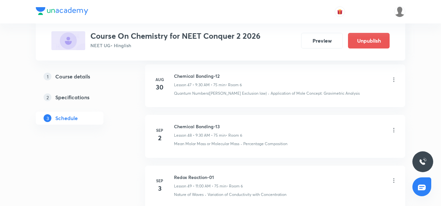
scroll to position [2522, 0]
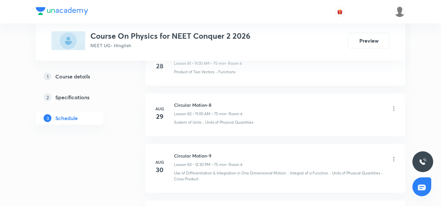
scroll to position [4638, 0]
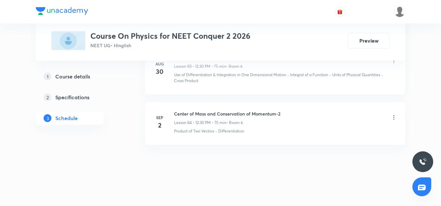
click at [225, 115] on h6 "Center of Mass and Conservation of Momentum-2" at bounding box center [227, 113] width 106 height 7
copy h6 "Center of Mass and Conservation of Momentum-2"
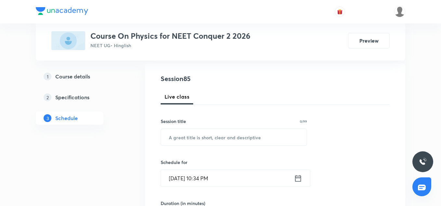
scroll to position [67, 0]
click at [197, 140] on input "text" at bounding box center [234, 136] width 146 height 17
paste input "Center of Mass and Conservation of Momentum-2"
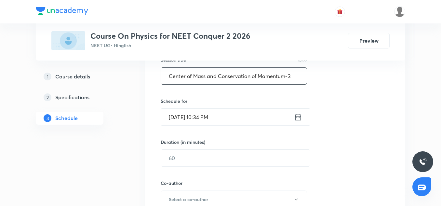
scroll to position [128, 0]
type input "Center of Mass and Conservation of Momentum-3"
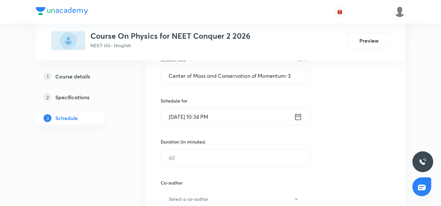
click at [180, 116] on input "[DATE] 10:34 PM" at bounding box center [227, 116] width 133 height 17
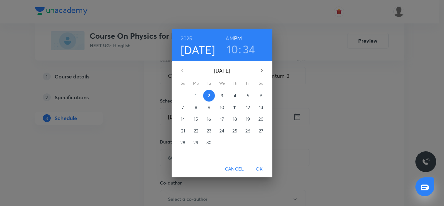
click at [223, 98] on p "3" at bounding box center [222, 95] width 2 height 7
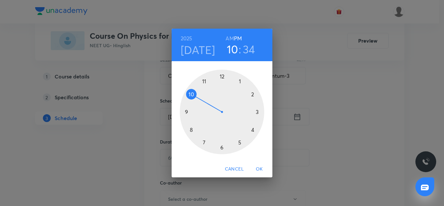
click at [237, 36] on h6 "PM" at bounding box center [238, 38] width 8 height 9
click at [222, 77] on div at bounding box center [222, 112] width 85 height 85
click at [222, 148] on div at bounding box center [222, 112] width 85 height 85
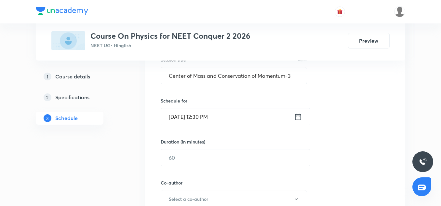
scroll to position [138, 0]
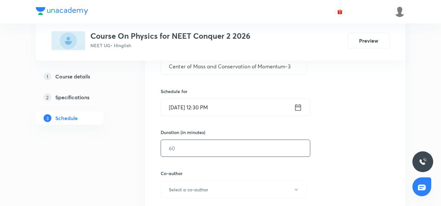
click at [190, 144] on input "text" at bounding box center [235, 148] width 149 height 17
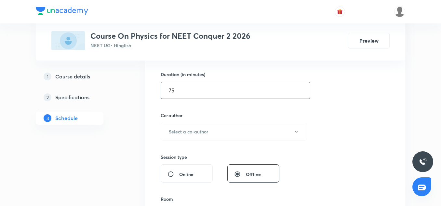
scroll to position [197, 0]
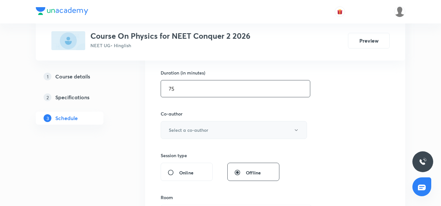
type input "75"
click at [189, 138] on button "Select a co-author" at bounding box center [234, 130] width 146 height 18
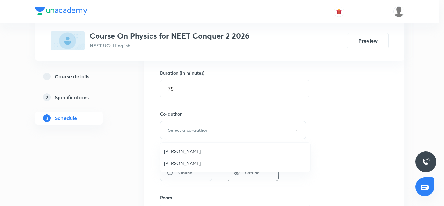
click at [190, 154] on span "Vinod Kumar Dixit" at bounding box center [235, 151] width 142 height 7
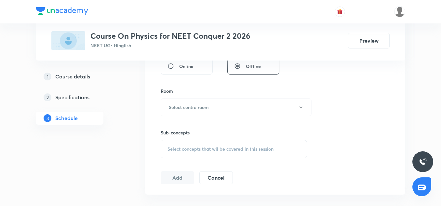
scroll to position [305, 0]
click at [193, 114] on button "Select centre room" at bounding box center [236, 106] width 151 height 18
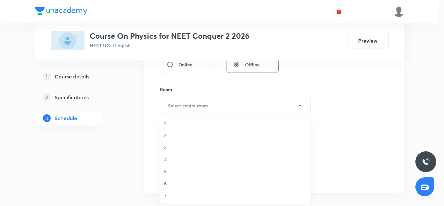
click at [169, 187] on li "6" at bounding box center [235, 183] width 150 height 12
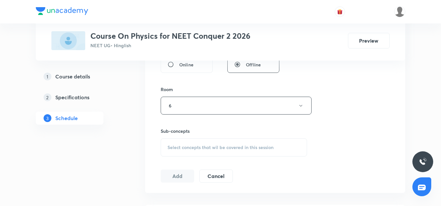
scroll to position [354, 0]
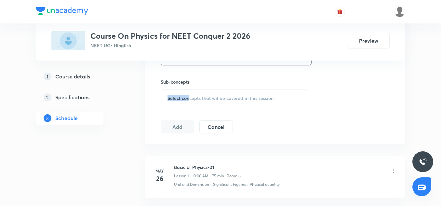
drag, startPoint x: 189, startPoint y: 85, endPoint x: 190, endPoint y: 97, distance: 11.7
click at [190, 97] on div "Sub-concepts Select concepts that wil be covered in this session" at bounding box center [234, 92] width 146 height 29
click at [190, 97] on span "Select concepts that wil be covered in this session" at bounding box center [221, 98] width 106 height 5
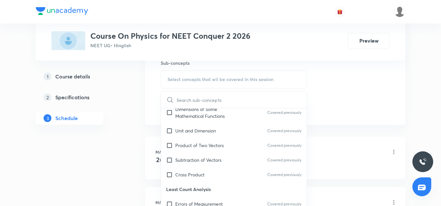
scroll to position [101, 0]
click at [199, 135] on div "Unit and Dimension Covered previously" at bounding box center [234, 130] width 146 height 15
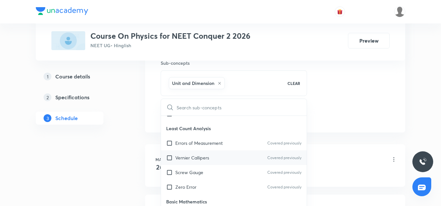
scroll to position [170, 0]
click at [193, 160] on p "Vernier Callipers" at bounding box center [192, 157] width 34 height 7
checkbox input "true"
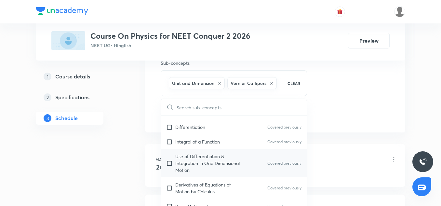
click at [188, 169] on p "Use of Differentiation & Integration in One Dimensional Motion" at bounding box center [208, 163] width 66 height 20
checkbox input "true"
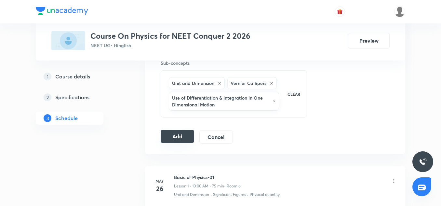
click at [180, 134] on button "Add" at bounding box center [178, 136] width 34 height 13
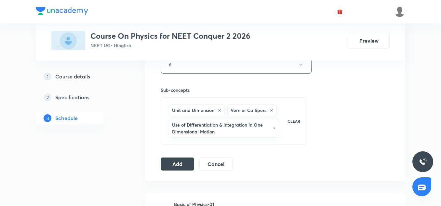
scroll to position [347, 0]
click at [187, 163] on button "Add" at bounding box center [178, 162] width 34 height 13
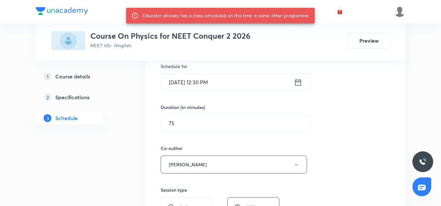
scroll to position [161, 0]
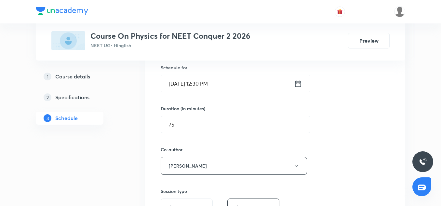
click at [198, 83] on input "Sep 3, 2025, 12:30 PM" at bounding box center [227, 83] width 133 height 17
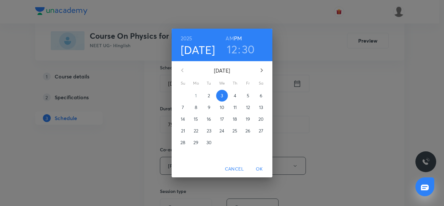
click at [234, 51] on h3 "12" at bounding box center [232, 49] width 10 height 14
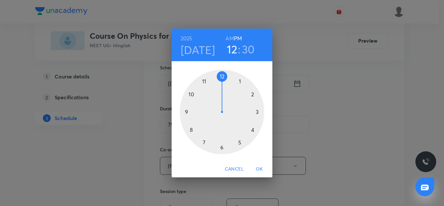
click at [249, 94] on div at bounding box center [222, 112] width 85 height 85
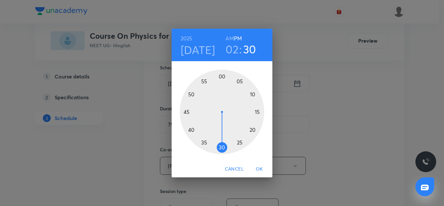
click at [222, 74] on div at bounding box center [222, 112] width 85 height 85
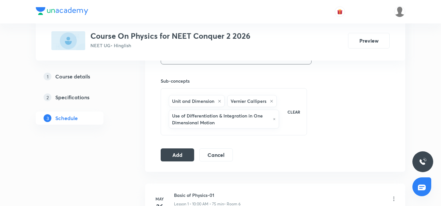
scroll to position [356, 0]
click at [183, 155] on button "Add" at bounding box center [178, 153] width 34 height 13
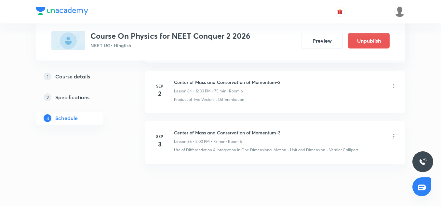
scroll to position [4348, 0]
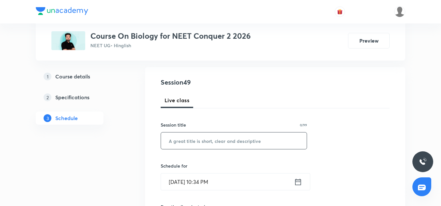
scroll to position [64, 0]
click at [200, 138] on input "text" at bounding box center [234, 140] width 146 height 17
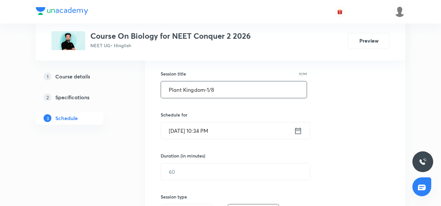
scroll to position [119, 0]
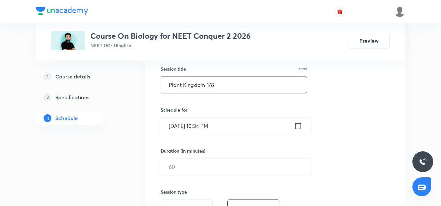
type input "Plant Kingdom-1/8"
click at [183, 130] on input "Sep 2, 2025, 10:34 PM" at bounding box center [227, 125] width 133 height 17
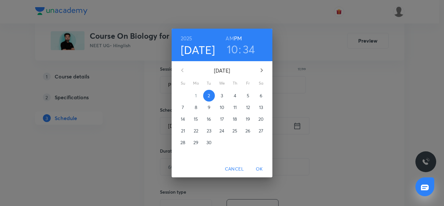
click at [221, 94] on p "3" at bounding box center [222, 95] width 2 height 7
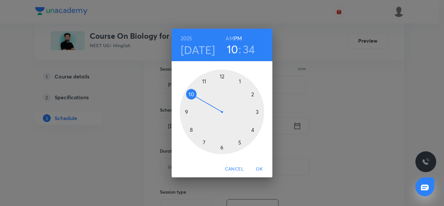
click at [222, 74] on div at bounding box center [222, 112] width 85 height 85
click at [223, 147] on div at bounding box center [222, 112] width 85 height 85
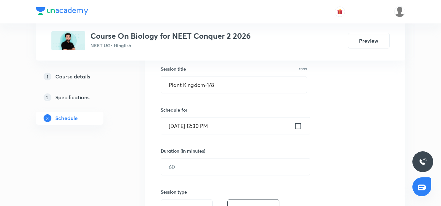
scroll to position [133, 0]
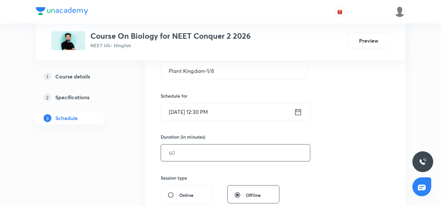
click at [195, 153] on input "text" at bounding box center [235, 152] width 149 height 17
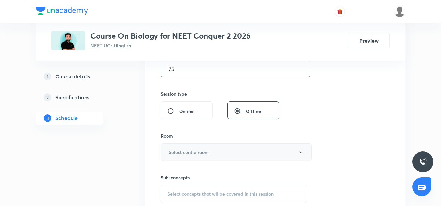
scroll to position [217, 0]
type input "75"
click at [194, 149] on h6 "Select centre room" at bounding box center [189, 151] width 40 height 7
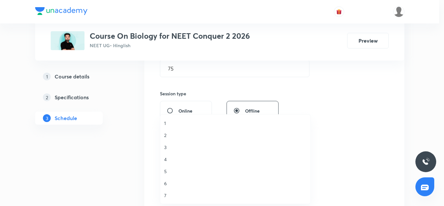
click at [168, 184] on span "6" at bounding box center [235, 183] width 142 height 7
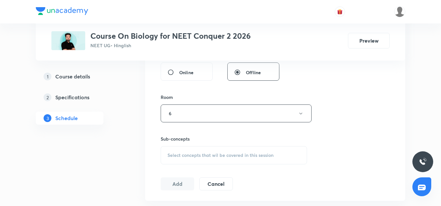
click at [187, 151] on div "Select concepts that wil be covered in this session" at bounding box center [234, 155] width 146 height 18
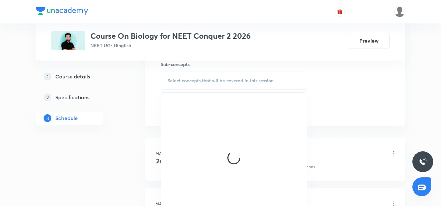
scroll to position [331, 0]
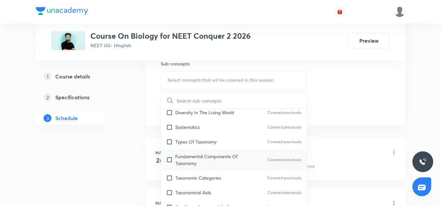
click at [196, 154] on p "Fundamental Components Of Taxonomy" at bounding box center [208, 160] width 66 height 14
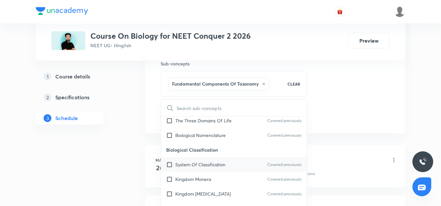
scroll to position [215, 0]
click at [194, 158] on div "System Of Classification Covered previously" at bounding box center [234, 164] width 146 height 15
checkbox input "true"
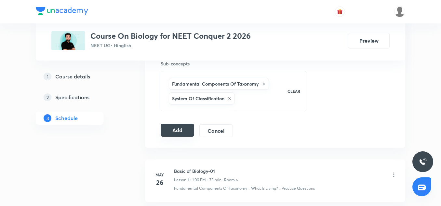
click at [183, 129] on button "Add" at bounding box center [178, 130] width 34 height 13
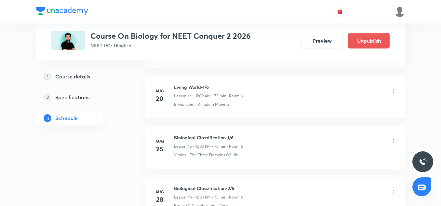
scroll to position [2264, 0]
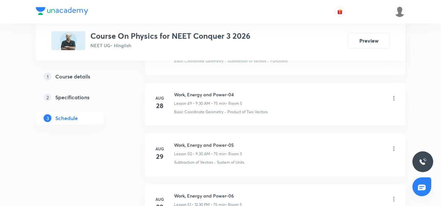
scroll to position [2950, 0]
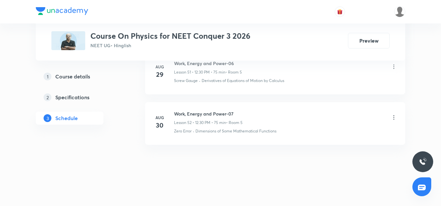
click at [212, 114] on h6 "Work, Energy and Power-07" at bounding box center [208, 113] width 69 height 7
copy h6 "Work, Energy and Power-07"
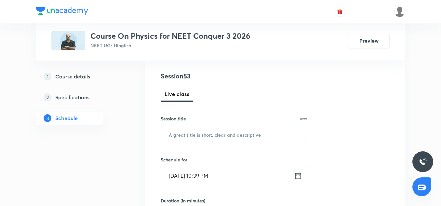
scroll to position [70, 0]
click at [203, 136] on input "text" at bounding box center [234, 134] width 146 height 17
paste input "Work, Energy and Power-07"
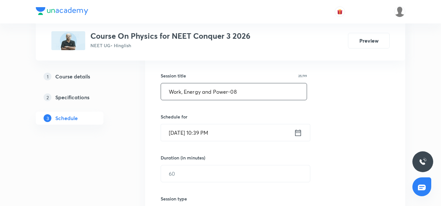
scroll to position [113, 0]
type input "Work, Energy and Power-08"
click at [183, 131] on input "[DATE] 10:39 PM" at bounding box center [227, 132] width 133 height 17
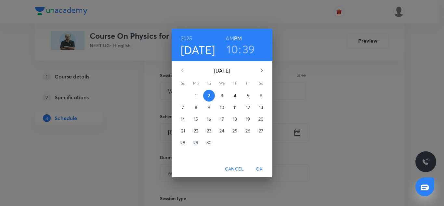
click at [222, 96] on p "3" at bounding box center [222, 95] width 2 height 7
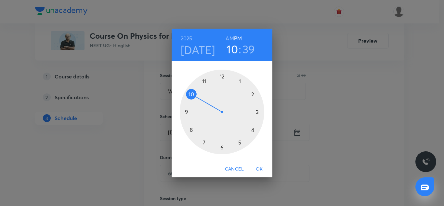
click at [187, 111] on div at bounding box center [222, 112] width 85 height 85
click at [221, 147] on div at bounding box center [222, 112] width 85 height 85
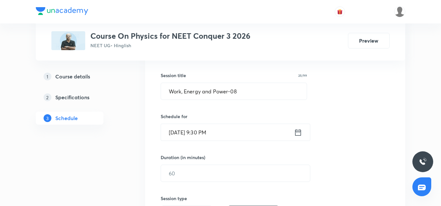
click at [229, 126] on input "[DATE] 9:30 PM" at bounding box center [227, 132] width 133 height 17
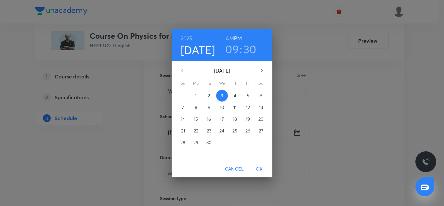
click at [228, 40] on h6 "AM" at bounding box center [230, 38] width 8 height 9
click at [259, 169] on span "OK" at bounding box center [260, 169] width 16 height 8
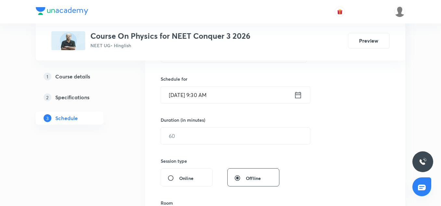
scroll to position [150, 0]
click at [198, 144] on div "Session 53 Live class Session title 25/99 Work, Energy and Power-08 ​ Schedule …" at bounding box center [275, 142] width 229 height 305
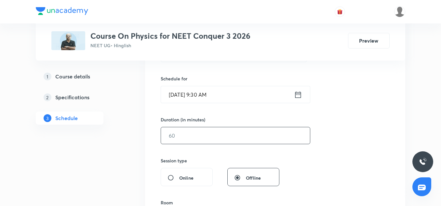
click at [194, 137] on input "text" at bounding box center [235, 135] width 149 height 17
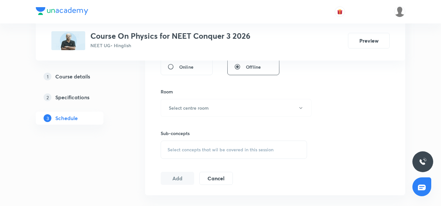
scroll to position [262, 0]
type input "75"
click at [191, 114] on button "Select centre room" at bounding box center [236, 107] width 151 height 18
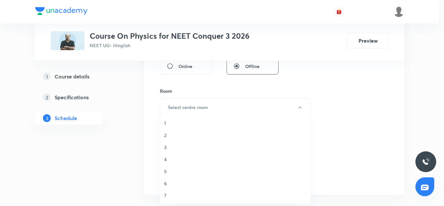
click at [171, 172] on span "5" at bounding box center [235, 171] width 142 height 7
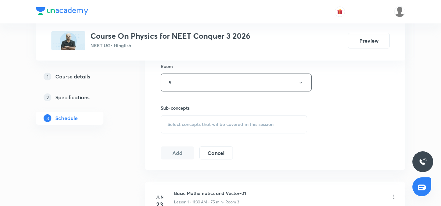
scroll to position [290, 0]
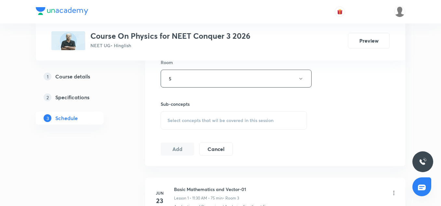
click at [183, 123] on div "Select concepts that wil be covered in this session" at bounding box center [234, 120] width 146 height 18
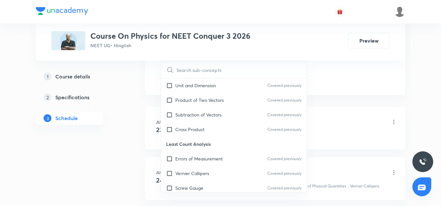
scroll to position [181, 0]
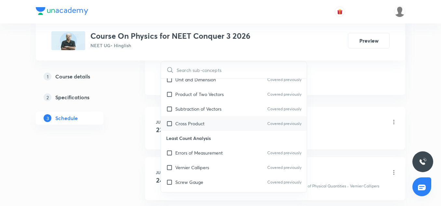
click at [193, 117] on div "Cross Product Covered previously" at bounding box center [234, 123] width 146 height 15
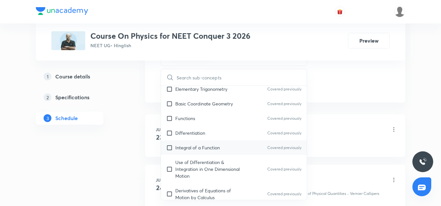
click at [190, 142] on div "Integral of a Function Covered previously" at bounding box center [234, 147] width 146 height 15
checkbox input "true"
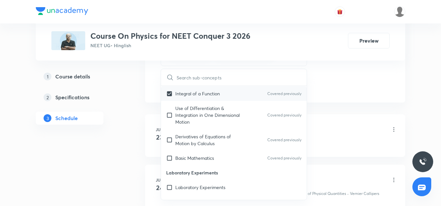
scroll to position [397, 0]
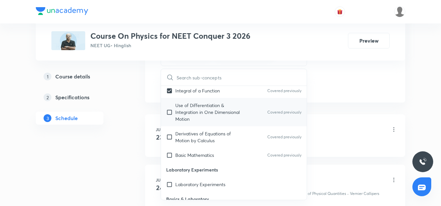
click at [184, 126] on div "Use of Differentiation & Integration in One Dimensional Motion Covered previous…" at bounding box center [234, 112] width 146 height 28
checkbox input "true"
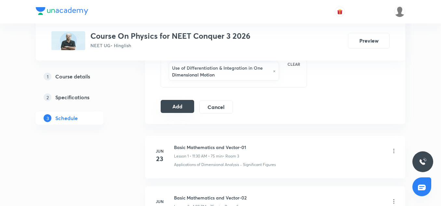
click at [188, 110] on button "Add" at bounding box center [178, 106] width 34 height 13
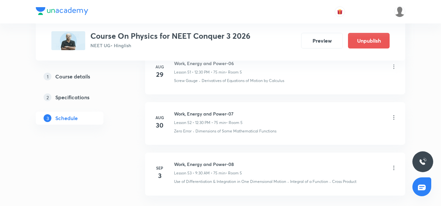
scroll to position [2701, 0]
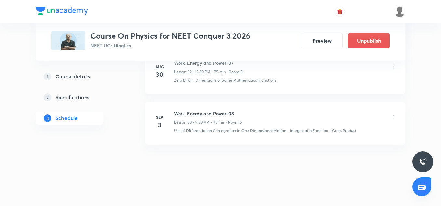
click at [201, 114] on h6 "Work, Energy and Power-08" at bounding box center [208, 113] width 68 height 7
copy h6 "Work, Energy and Power-08"
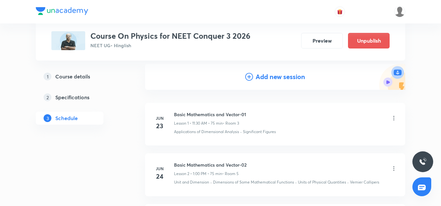
scroll to position [78, 0]
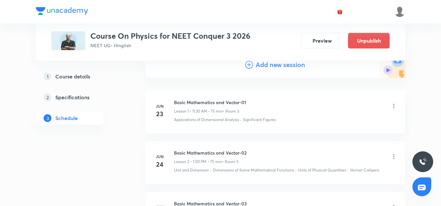
click at [270, 66] on h4 "Add new session" at bounding box center [280, 65] width 49 height 10
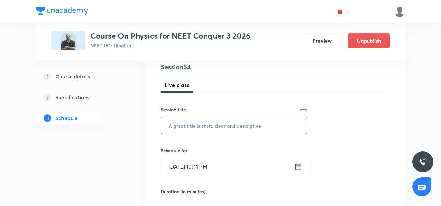
click at [199, 124] on input "text" at bounding box center [234, 125] width 146 height 17
paste input "Work, Energy and Power-08"
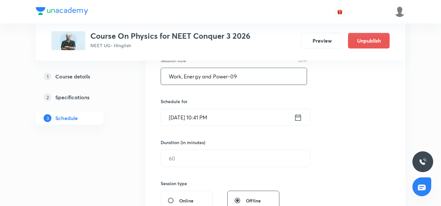
type input "Work, Energy and Power-09"
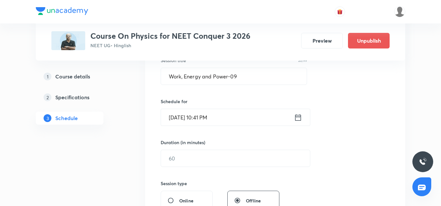
click at [179, 115] on input "Sep 2, 2025, 10:41 PM" at bounding box center [227, 117] width 133 height 17
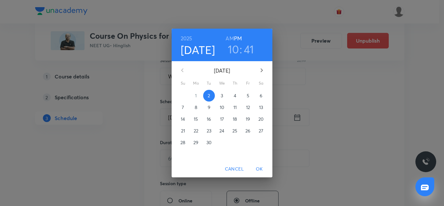
click at [223, 96] on span "3" at bounding box center [222, 95] width 12 height 7
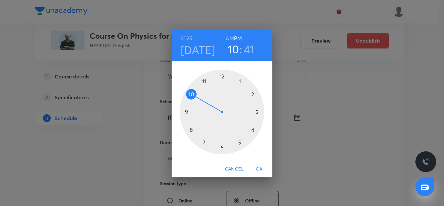
click at [252, 96] on div at bounding box center [222, 112] width 85 height 85
click at [222, 75] on div at bounding box center [222, 112] width 85 height 85
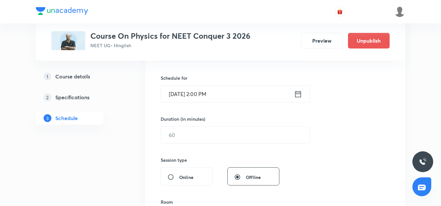
scroll to position [151, 0]
click at [202, 131] on input "text" at bounding box center [235, 134] width 149 height 17
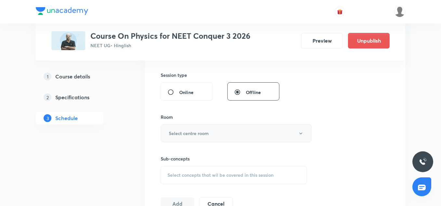
scroll to position [236, 0]
type input "75"
click at [188, 132] on h6 "Select centre room" at bounding box center [189, 132] width 40 height 7
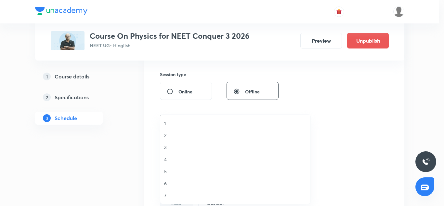
click at [171, 139] on li "2" at bounding box center [235, 135] width 150 height 12
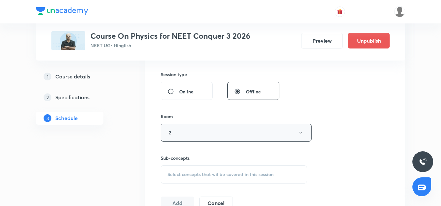
click at [182, 126] on button "2" at bounding box center [236, 133] width 151 height 18
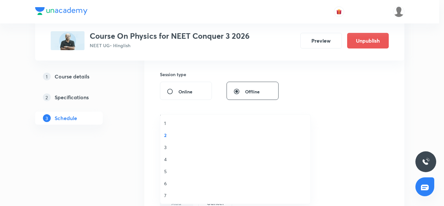
click at [166, 174] on span "5" at bounding box center [235, 171] width 142 height 7
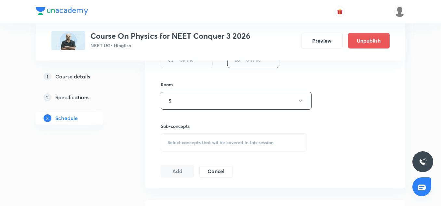
scroll to position [269, 0]
click at [180, 148] on div "Select concepts that wil be covered in this session" at bounding box center [234, 142] width 146 height 18
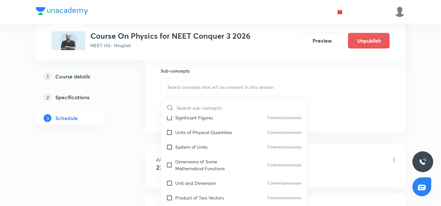
scroll to position [124, 0]
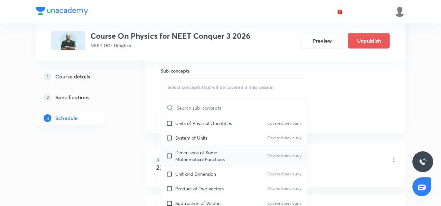
click at [199, 150] on p "Dimensions of Some Mathematical Functions" at bounding box center [208, 156] width 66 height 14
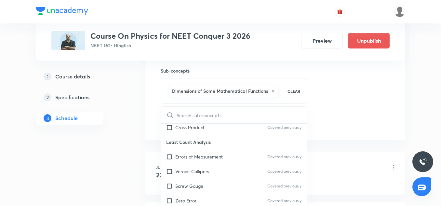
scroll to position [224, 0]
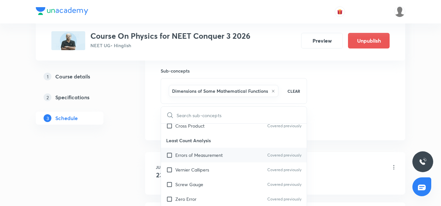
click at [191, 162] on div "Errors of Measurement Covered previously" at bounding box center [234, 155] width 146 height 15
checkbox input "true"
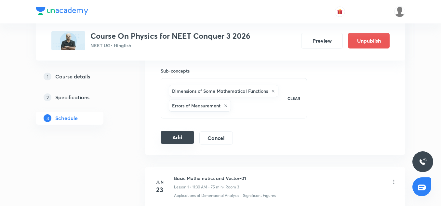
click at [186, 142] on button "Add" at bounding box center [178, 137] width 34 height 13
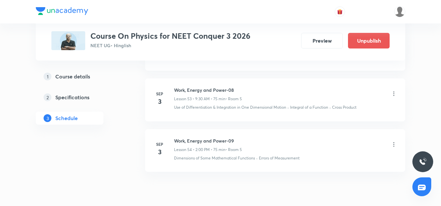
scroll to position [2725, 0]
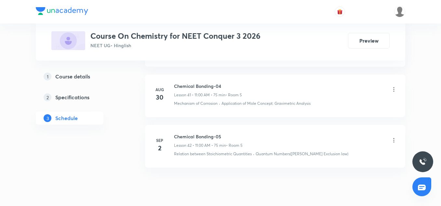
scroll to position [2479, 0]
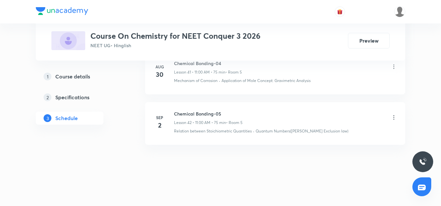
click at [185, 111] on h6 "Chemical Bonding-05" at bounding box center [208, 113] width 69 height 7
copy h6 "Chemical Bonding-05"
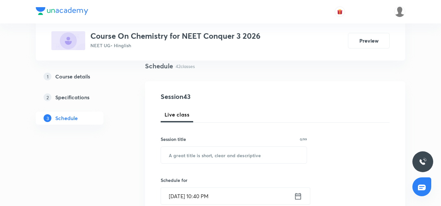
scroll to position [49, 0]
click at [193, 152] on input "text" at bounding box center [234, 154] width 146 height 17
paste input "Chemical Bonding-05"
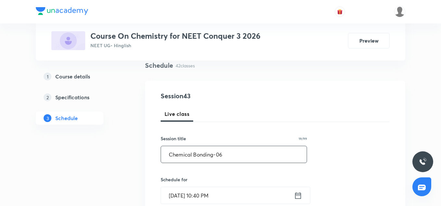
scroll to position [119, 0]
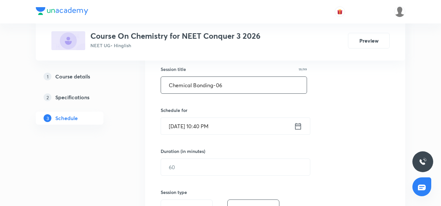
type input "Chemical Bonding-06"
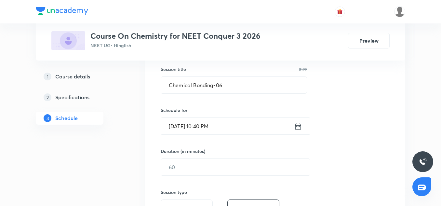
click at [178, 126] on input "[DATE] 10:40 PM" at bounding box center [227, 126] width 133 height 17
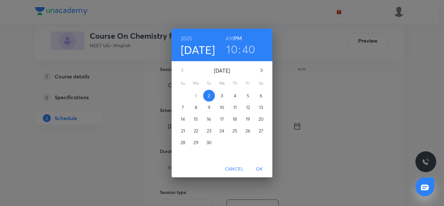
click at [222, 95] on p "3" at bounding box center [222, 95] width 2 height 7
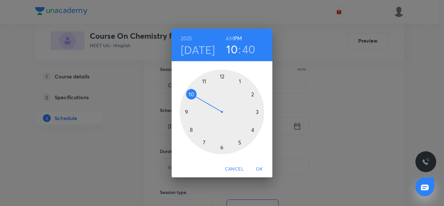
click at [222, 75] on div at bounding box center [222, 112] width 85 height 85
click at [221, 149] on div at bounding box center [222, 112] width 85 height 85
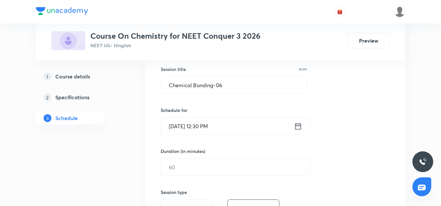
scroll to position [137, 0]
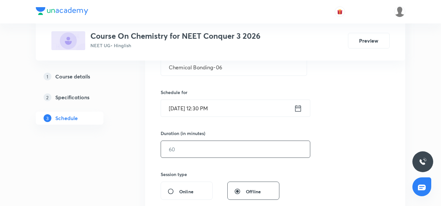
drag, startPoint x: 190, startPoint y: 137, endPoint x: 188, endPoint y: 144, distance: 8.0
click at [188, 144] on div "Duration (in minutes) ​" at bounding box center [220, 144] width 119 height 28
click at [188, 144] on input "text" at bounding box center [235, 149] width 149 height 17
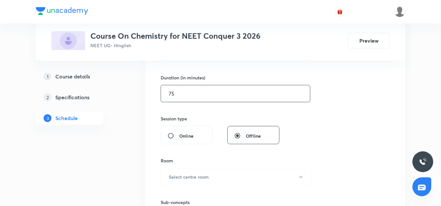
scroll to position [222, 0]
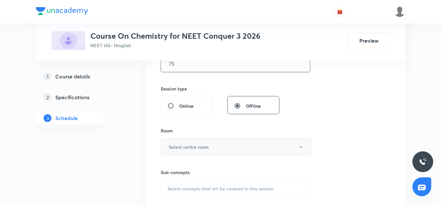
type input "75"
click at [172, 149] on h6 "Select centre room" at bounding box center [189, 146] width 40 height 7
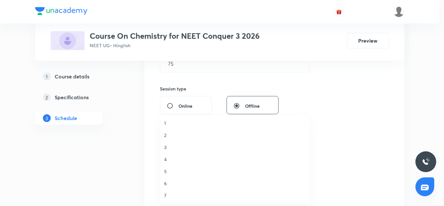
click at [167, 172] on span "5" at bounding box center [235, 171] width 142 height 7
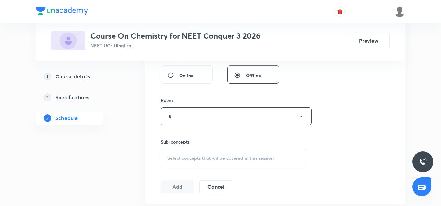
scroll to position [255, 0]
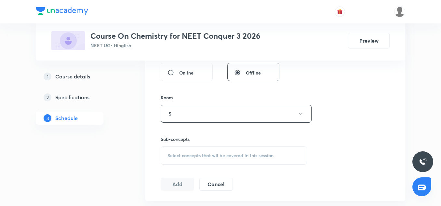
click at [209, 149] on div "Select concepts that wil be covered in this session" at bounding box center [234, 155] width 146 height 18
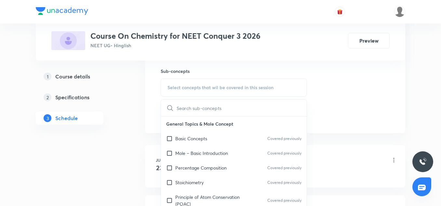
scroll to position [325, 0]
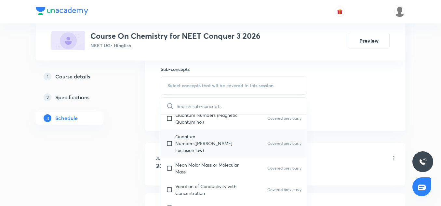
click at [195, 133] on p "Quantum Numbers(Pauli's Exclusion law)" at bounding box center [208, 143] width 66 height 20
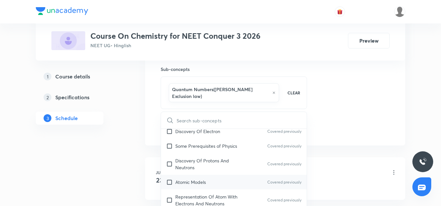
scroll to position [296, 0]
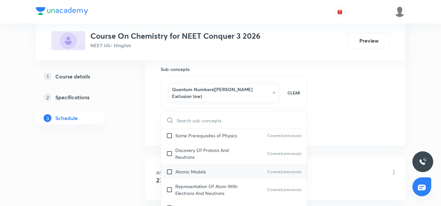
click at [194, 168] on p "Atomic Models" at bounding box center [190, 171] width 31 height 7
checkbox input "true"
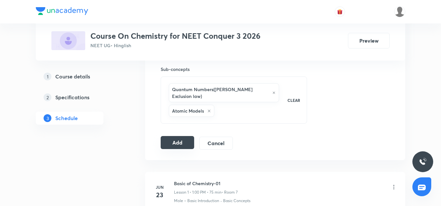
click at [189, 139] on button "Add" at bounding box center [178, 142] width 34 height 13
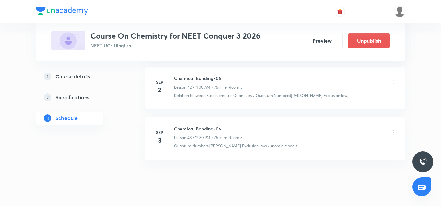
scroll to position [2230, 0]
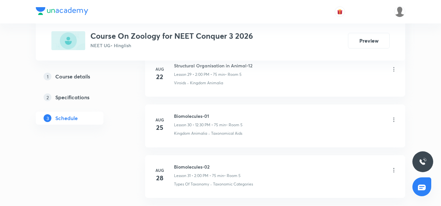
scroll to position [1983, 0]
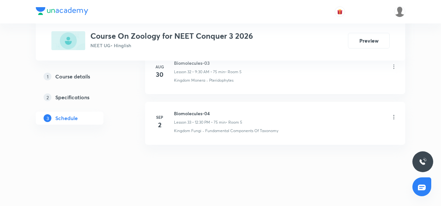
click at [195, 111] on h6 "Biomolecules-04" at bounding box center [208, 113] width 68 height 7
copy h6 "Biomolecules-04"
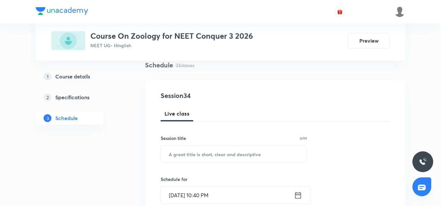
scroll to position [53, 0]
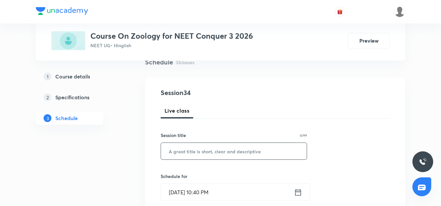
click at [178, 150] on input "text" at bounding box center [234, 151] width 146 height 17
paste input "Biomolecules-04"
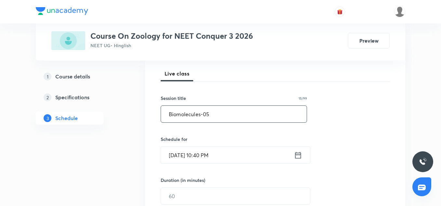
scroll to position [90, 0]
type input "Biomolecules-05"
click at [175, 152] on input "[DATE] 10:40 PM" at bounding box center [227, 154] width 133 height 17
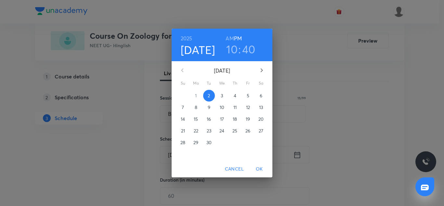
click at [224, 97] on span "3" at bounding box center [222, 95] width 12 height 7
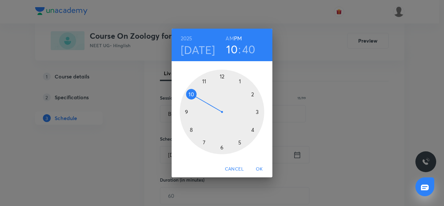
click at [204, 81] on div at bounding box center [222, 112] width 85 height 85
click at [221, 77] on div at bounding box center [222, 112] width 85 height 85
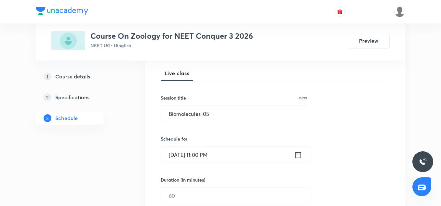
click at [254, 152] on input "[DATE] 11:00 PM" at bounding box center [227, 154] width 133 height 17
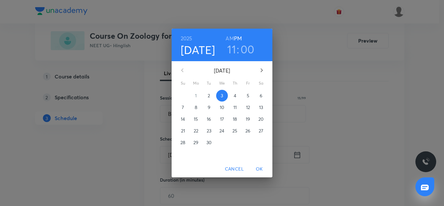
click at [228, 38] on h6 "AM" at bounding box center [230, 38] width 8 height 9
click at [263, 171] on span "OK" at bounding box center [260, 169] width 16 height 8
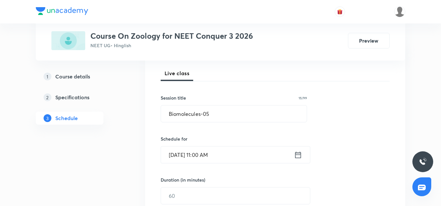
scroll to position [126, 0]
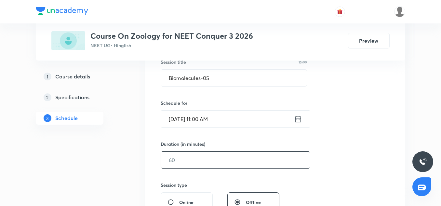
click at [207, 155] on input "text" at bounding box center [235, 160] width 149 height 17
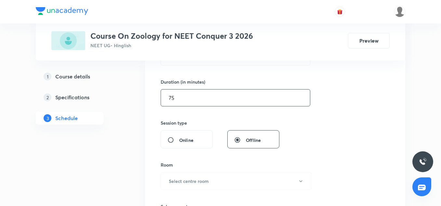
scroll to position [215, 0]
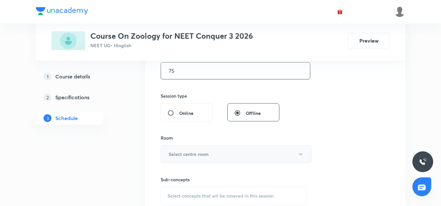
type input "75"
click at [205, 153] on h6 "Select centre room" at bounding box center [189, 154] width 40 height 7
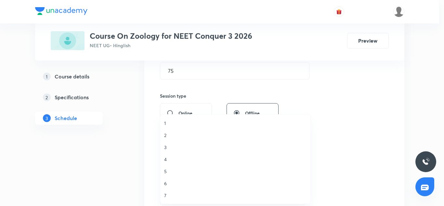
click at [167, 174] on span "5" at bounding box center [235, 171] width 142 height 7
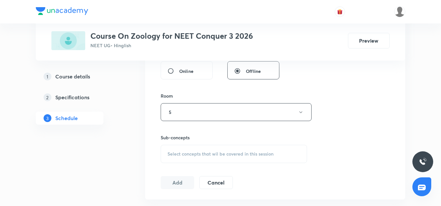
scroll to position [259, 0]
click at [189, 160] on div "Select concepts that wil be covered in this session" at bounding box center [234, 152] width 146 height 18
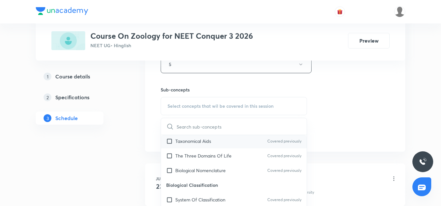
scroll to position [111, 0]
click at [197, 147] on div "Taxonomical Aids Covered previously" at bounding box center [234, 140] width 146 height 15
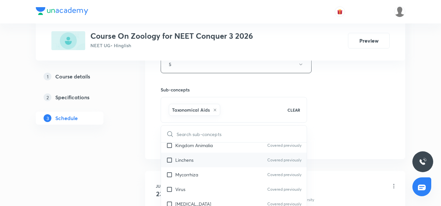
scroll to position [247, 0]
click at [187, 183] on div "Virus Covered previously" at bounding box center [234, 188] width 146 height 15
checkbox input "true"
click at [306, 134] on input "text" at bounding box center [242, 134] width 130 height 17
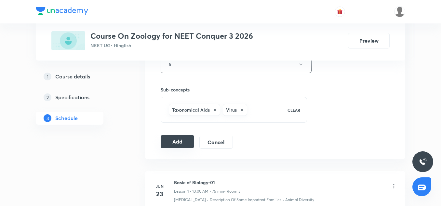
click at [170, 143] on button "Add" at bounding box center [178, 141] width 34 height 13
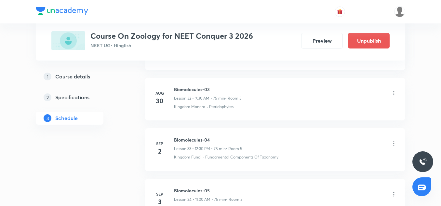
scroll to position [1735, 0]
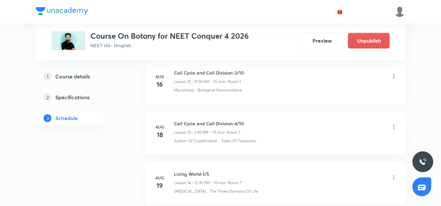
scroll to position [1225, 0]
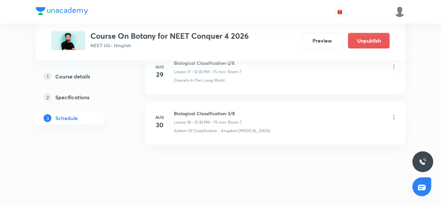
click at [212, 114] on h6 "Biological Classification-3/8" at bounding box center [208, 113] width 68 height 7
copy h6 "Biological Classification-3/8"
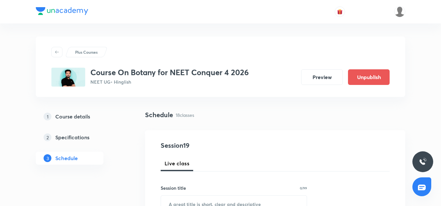
scroll to position [100, 0]
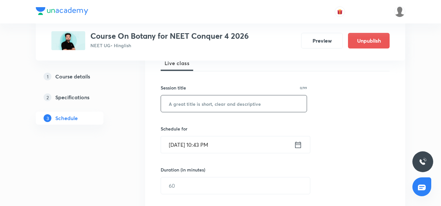
click at [193, 107] on input "text" at bounding box center [234, 103] width 146 height 17
paste input "Biological Classification-3/8"
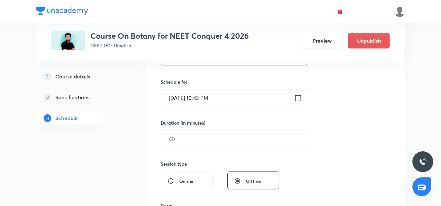
scroll to position [147, 0]
type input "Biological Classification-4/8"
click at [177, 101] on input "[DATE] 10:43 PM" at bounding box center [227, 97] width 133 height 17
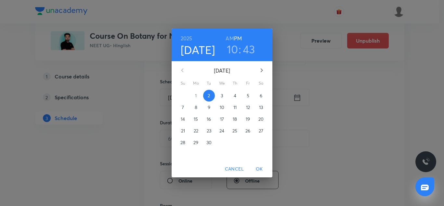
click at [220, 97] on span "3" at bounding box center [222, 95] width 12 height 7
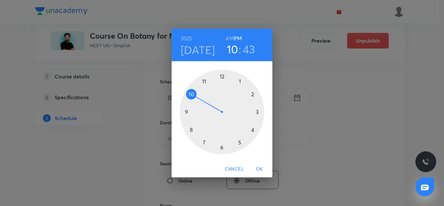
click at [187, 111] on div at bounding box center [222, 112] width 85 height 85
click at [221, 145] on div at bounding box center [222, 112] width 85 height 85
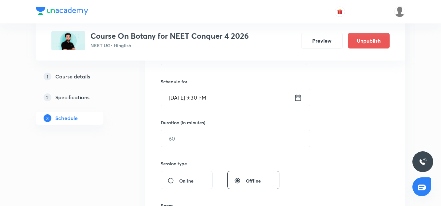
click at [235, 107] on div "Session 19 Live class Session title 29/99 Biological Classification-4/8 ​ Sched…" at bounding box center [275, 145] width 229 height 305
click at [235, 106] on div "Sep 3, 2025, 9:30 PM ​" at bounding box center [236, 97] width 150 height 17
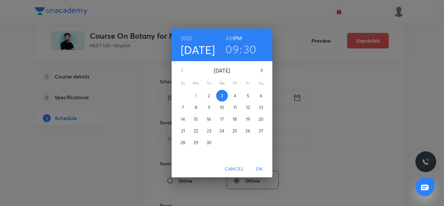
click at [229, 40] on h6 "AM" at bounding box center [230, 38] width 8 height 9
click at [257, 168] on span "OK" at bounding box center [260, 169] width 16 height 8
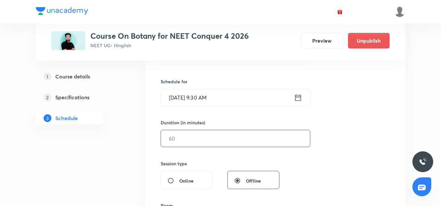
click at [187, 144] on input "text" at bounding box center [235, 138] width 149 height 17
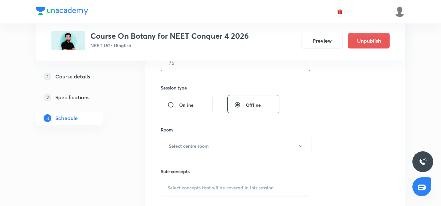
scroll to position [225, 0]
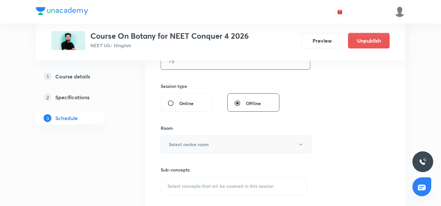
type input "75"
click at [184, 141] on h6 "Select centre room" at bounding box center [189, 144] width 40 height 7
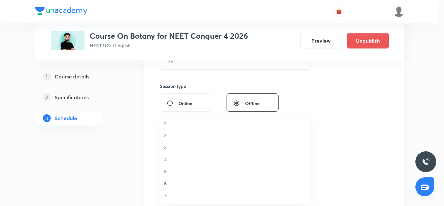
click at [170, 196] on span "7" at bounding box center [235, 195] width 142 height 7
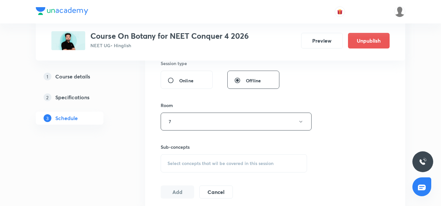
scroll to position [248, 0]
click at [192, 161] on span "Select concepts that wil be covered in this session" at bounding box center [221, 162] width 106 height 5
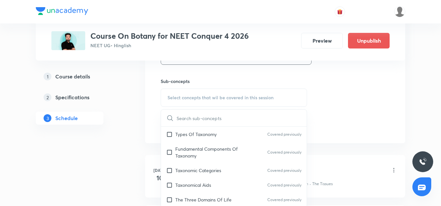
scroll to position [89, 0]
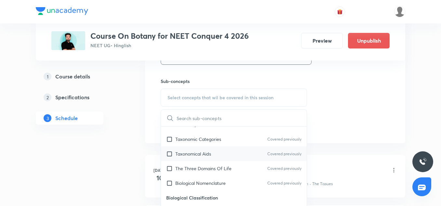
click at [188, 154] on p "Taxonomical Aids" at bounding box center [193, 153] width 36 height 7
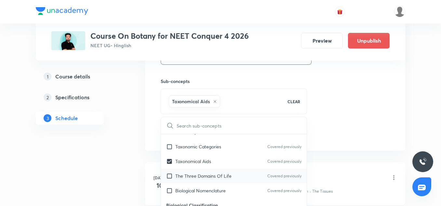
click at [190, 180] on div "The Three Domains Of Life Covered previously" at bounding box center [234, 175] width 146 height 15
checkbox input "true"
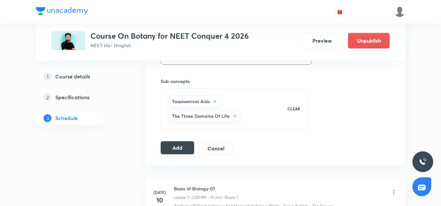
click at [174, 144] on button "Add" at bounding box center [178, 147] width 34 height 13
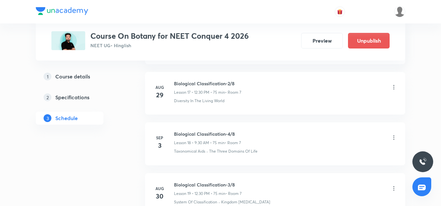
scroll to position [924, 0]
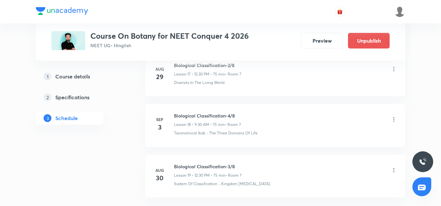
click at [397, 120] on li "Sep 3 Biological Classification-4/8 Lesson 18 • 9:30 AM • 75 min • Room 7 Taxon…" at bounding box center [275, 125] width 260 height 43
click at [395, 119] on icon at bounding box center [394, 119] width 7 height 7
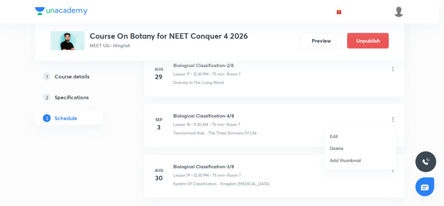
click at [337, 140] on li "Edit" at bounding box center [360, 136] width 71 height 12
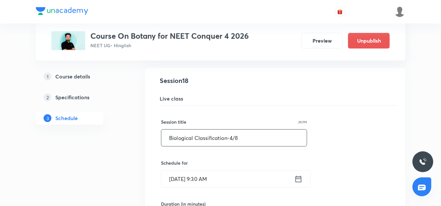
click at [237, 138] on input "Biological Classification-4/8" at bounding box center [233, 137] width 145 height 17
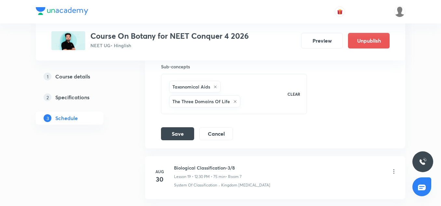
scroll to position [1187, 0]
type input "Biological Classification-3/8"
click at [178, 136] on button "Save" at bounding box center [177, 132] width 33 height 13
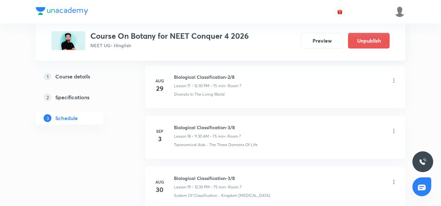
scroll to position [976, 0]
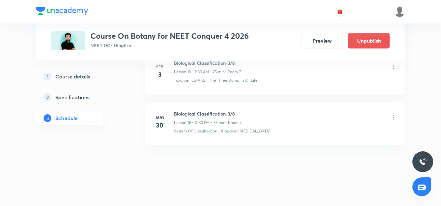
click at [395, 117] on icon at bounding box center [394, 117] width 7 height 7
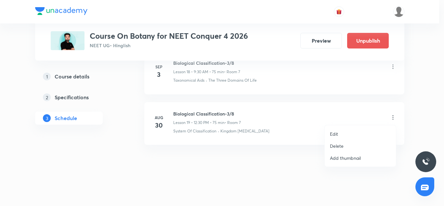
click at [336, 137] on p "Edit" at bounding box center [334, 133] width 8 height 7
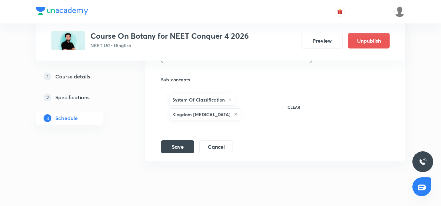
scroll to position [1241, 0]
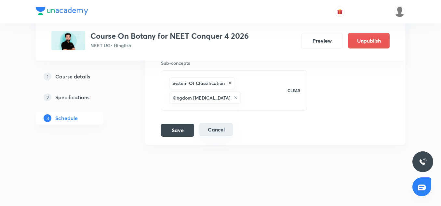
click at [213, 124] on button "Cancel" at bounding box center [216, 129] width 34 height 13
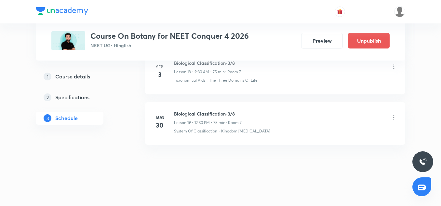
click at [394, 117] on icon at bounding box center [394, 117] width 1 height 4
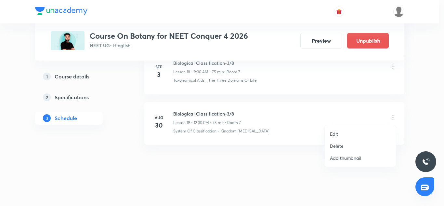
click at [338, 145] on p "Delete" at bounding box center [337, 145] width 14 height 7
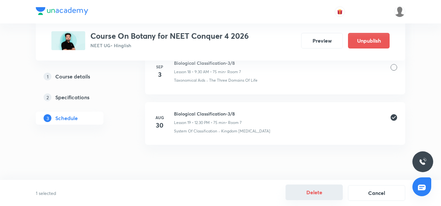
click at [320, 189] on button "Delete" at bounding box center [314, 192] width 57 height 16
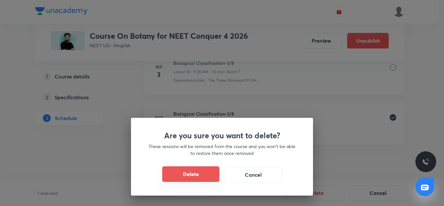
click at [183, 174] on button "Delete" at bounding box center [190, 174] width 57 height 16
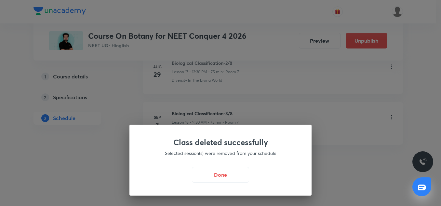
scroll to position [926, 0]
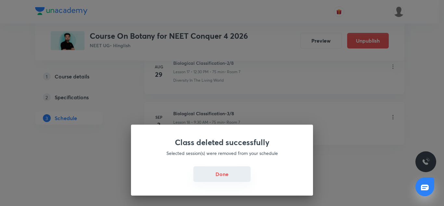
click at [234, 179] on button "Done" at bounding box center [222, 174] width 57 height 16
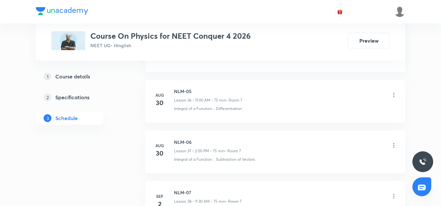
scroll to position [2286, 0]
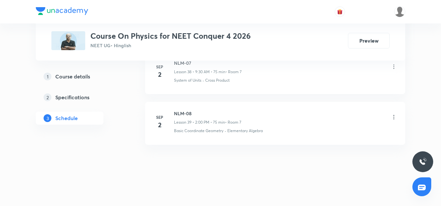
click at [182, 110] on h6 "NLM-08" at bounding box center [207, 113] width 67 height 7
copy h6 "NLM-08"
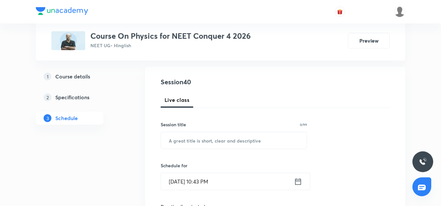
scroll to position [67, 0]
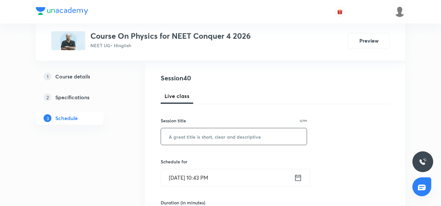
click at [184, 139] on input "text" at bounding box center [234, 136] width 146 height 17
paste input "NLM-08"
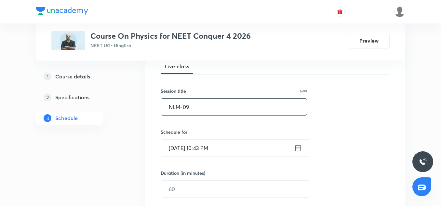
scroll to position [100, 0]
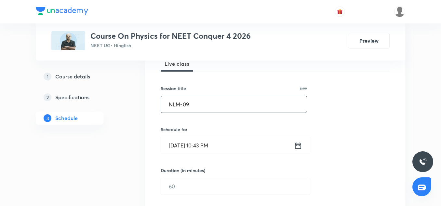
type input "NLM-09"
click at [177, 143] on input "Sep 2, 2025, 10:43 PM" at bounding box center [227, 145] width 133 height 17
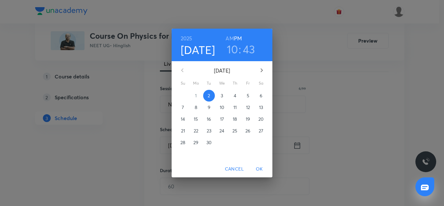
click at [222, 95] on p "3" at bounding box center [222, 95] width 2 height 7
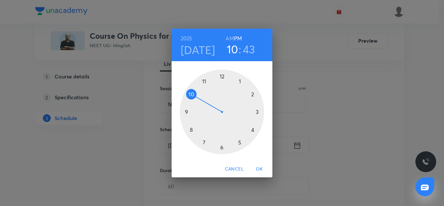
click at [204, 80] on div at bounding box center [222, 112] width 85 height 85
click at [222, 78] on div at bounding box center [222, 112] width 85 height 85
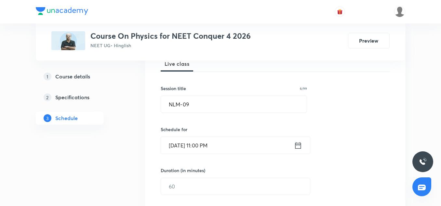
click at [235, 141] on input "Sep 3, 2025, 11:00 PM" at bounding box center [227, 145] width 133 height 17
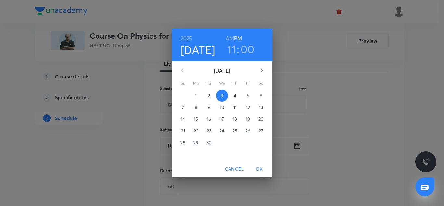
click at [230, 41] on h6 "AM" at bounding box center [230, 38] width 8 height 9
click at [258, 168] on span "OK" at bounding box center [260, 169] width 16 height 8
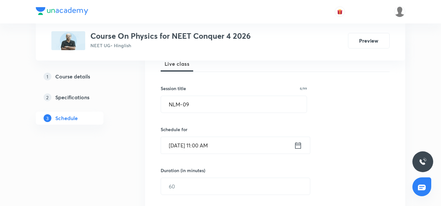
scroll to position [143, 0]
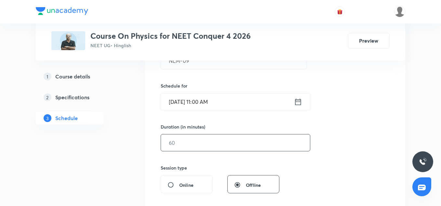
click at [195, 146] on input "text" at bounding box center [235, 142] width 149 height 17
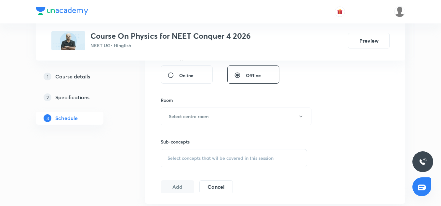
scroll to position [253, 0]
type input "75"
click at [190, 114] on h6 "Select centre room" at bounding box center [189, 116] width 40 height 7
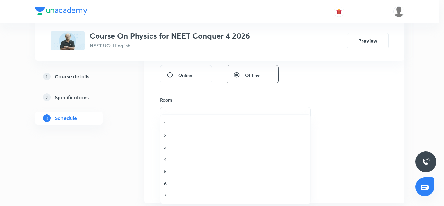
click at [170, 205] on div at bounding box center [222, 103] width 444 height 206
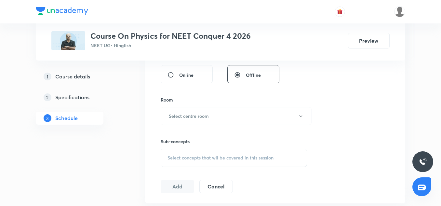
click at [168, 198] on div "Session 40 Live class Session title 6/99 NLM-09 ​ Schedule for Sep 3, 2025, 11:…" at bounding box center [275, 40] width 260 height 326
click at [178, 124] on button "Select centre room" at bounding box center [236, 116] width 151 height 18
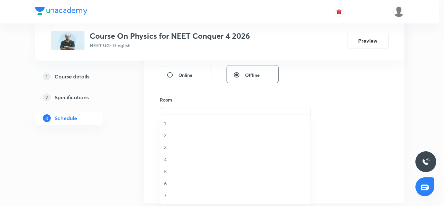
click at [170, 195] on span "7" at bounding box center [235, 195] width 142 height 7
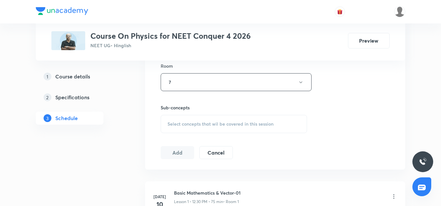
scroll to position [287, 0]
click at [189, 127] on div "Select concepts that wil be covered in this session" at bounding box center [234, 123] width 146 height 18
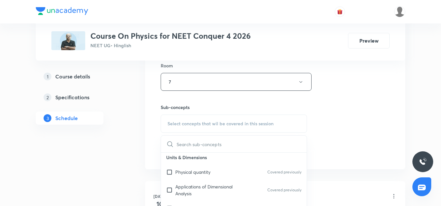
scroll to position [62, 0]
click at [194, 187] on p "Applications of Dimensional Analysis" at bounding box center [208, 189] width 66 height 14
checkbox input "true"
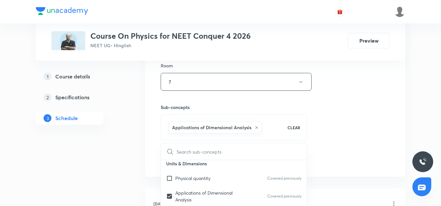
click at [338, 141] on div "Session 40 Live class Session title 6/99 NLM-09 ​ Schedule for Sep 3, 2025, 11:…" at bounding box center [275, 9] width 229 height 313
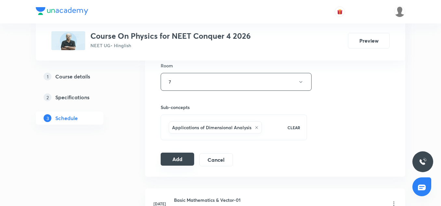
click at [167, 159] on button "Add" at bounding box center [178, 159] width 34 height 13
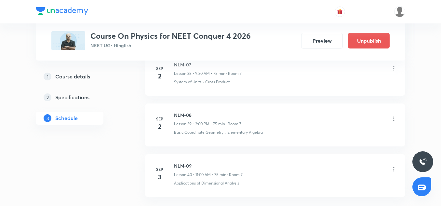
scroll to position [2038, 0]
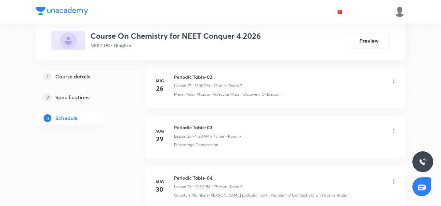
scroll to position [1837, 0]
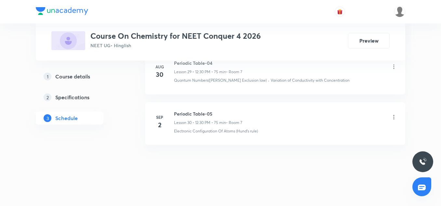
click at [197, 116] on h6 "Periodic Table-05" at bounding box center [208, 113] width 68 height 7
copy h6 "Periodic Table-05"
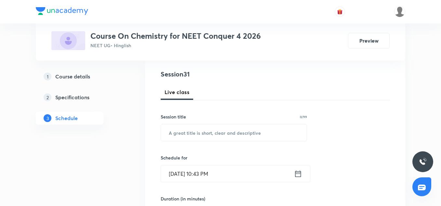
scroll to position [72, 0]
click at [194, 131] on input "text" at bounding box center [234, 132] width 146 height 17
paste input "Periodic Table-05"
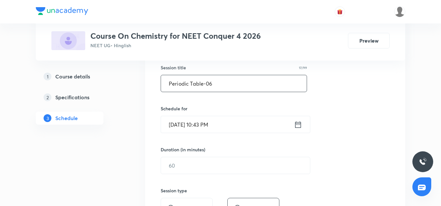
scroll to position [122, 0]
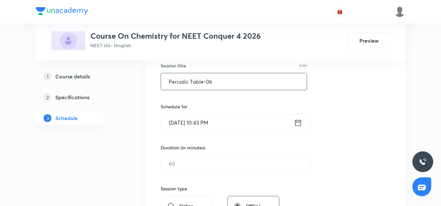
type input "Periodic Table-06"
click at [170, 121] on input "[DATE] 10:43 PM" at bounding box center [227, 122] width 133 height 17
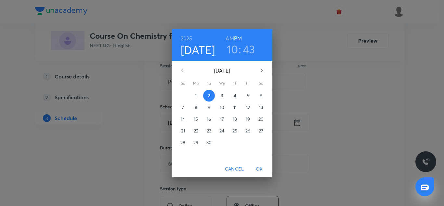
click at [222, 95] on p "3" at bounding box center [222, 95] width 2 height 7
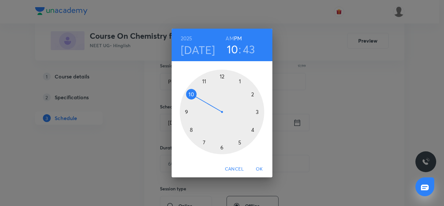
click at [242, 83] on div at bounding box center [222, 112] width 85 height 85
click at [235, 47] on h3 "01" at bounding box center [232, 49] width 11 height 14
click at [251, 93] on div at bounding box center [222, 112] width 85 height 85
click at [222, 77] on div at bounding box center [222, 112] width 85 height 85
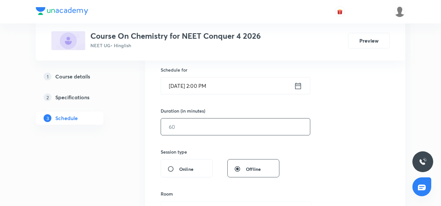
scroll to position [159, 0]
click at [173, 124] on input "text" at bounding box center [235, 126] width 149 height 17
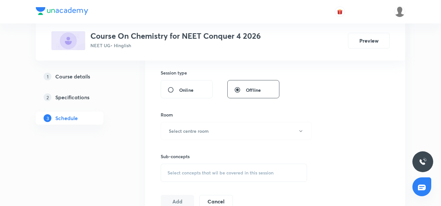
scroll to position [248, 0]
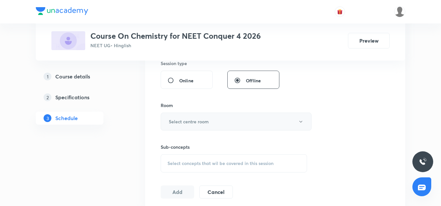
type input "75"
click at [186, 115] on button "Select centre room" at bounding box center [236, 122] width 151 height 18
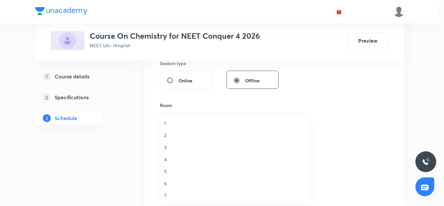
click at [168, 195] on span "7" at bounding box center [235, 195] width 142 height 7
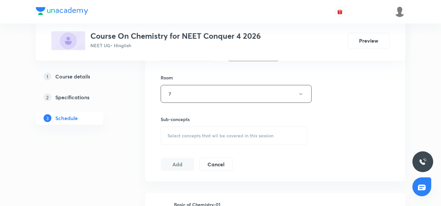
scroll to position [277, 0]
click at [188, 141] on div "Select concepts that wil be covered in this session" at bounding box center [234, 134] width 146 height 18
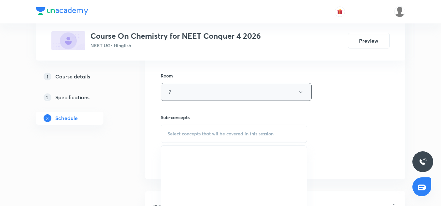
click at [179, 91] on button "7" at bounding box center [236, 92] width 151 height 18
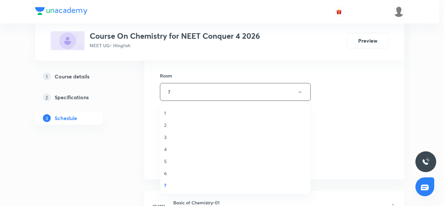
click at [168, 188] on span "7" at bounding box center [235, 185] width 142 height 7
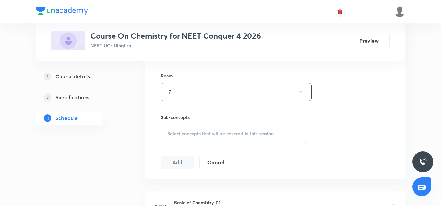
click at [191, 144] on div "Session 31 Live class Session title 17/99 Periodic Table-06 ​ Schedule for Sep …" at bounding box center [275, 15] width 229 height 305
click at [189, 137] on div "Select concepts that wil be covered in this session" at bounding box center [234, 134] width 146 height 18
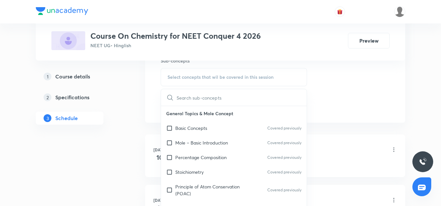
scroll to position [23, 0]
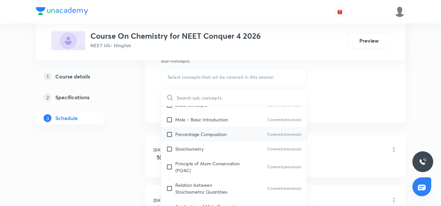
drag, startPoint x: 194, startPoint y: 147, endPoint x: 186, endPoint y: 139, distance: 12.0
click at [186, 139] on div "Percentage Composition Covered previously" at bounding box center [234, 134] width 146 height 15
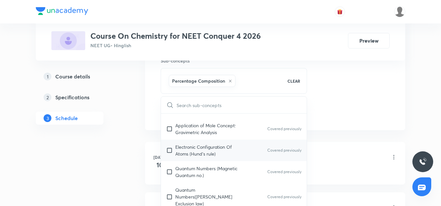
scroll to position [112, 0]
click at [184, 156] on p "Electronic Configuration Of Atoms (Hund's rule)" at bounding box center [208, 150] width 66 height 14
checkbox input "true"
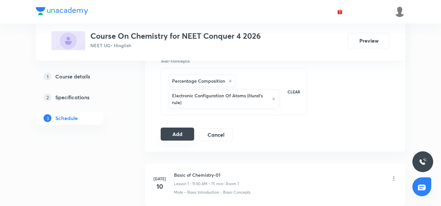
click at [184, 131] on button "Add" at bounding box center [178, 134] width 34 height 13
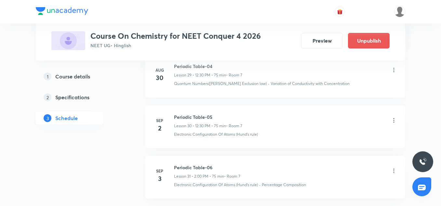
scroll to position [1588, 0]
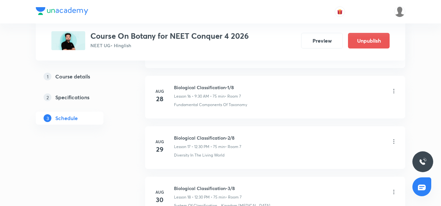
scroll to position [1149, 0]
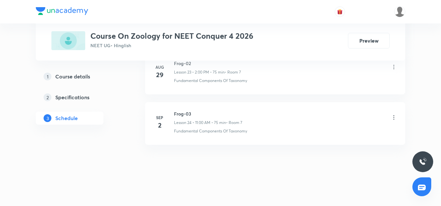
click at [180, 118] on div "Frog-03 Lesson 24 • 11:00 AM • 75 min • Room 7" at bounding box center [208, 117] width 68 height 15
click at [181, 114] on h6 "Frog-03" at bounding box center [208, 113] width 68 height 7
copy h6 "Frog-03"
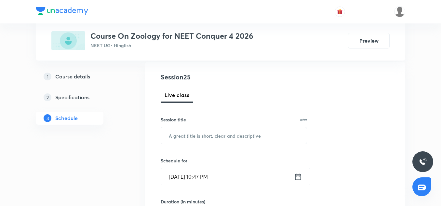
scroll to position [71, 0]
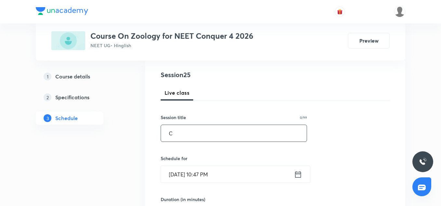
click at [193, 132] on input "C" at bounding box center [234, 133] width 146 height 17
click at [203, 129] on input "Cockroch" at bounding box center [234, 133] width 146 height 17
click at [182, 135] on input "Cockroch" at bounding box center [234, 133] width 146 height 17
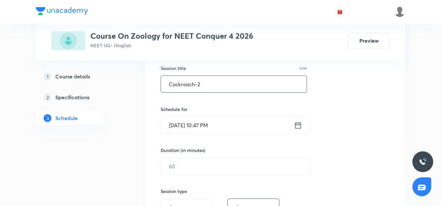
scroll to position [121, 0]
type input "Cockroach-2"
click at [176, 126] on input "Sep 2, 2025, 10:47 PM" at bounding box center [227, 124] width 133 height 17
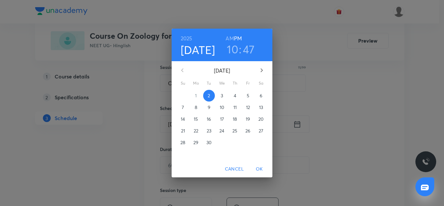
click at [222, 98] on p "3" at bounding box center [222, 95] width 2 height 7
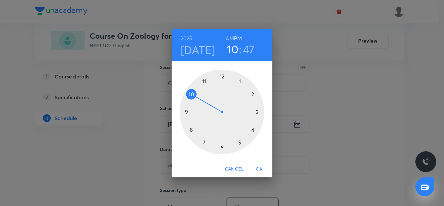
click at [223, 76] on div at bounding box center [222, 112] width 85 height 85
click at [223, 147] on div at bounding box center [222, 112] width 85 height 85
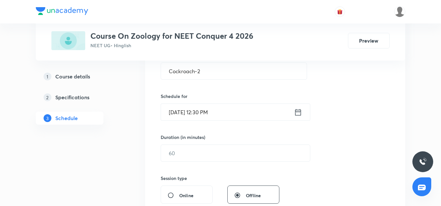
scroll to position [133, 0]
click at [201, 153] on input "text" at bounding box center [235, 152] width 149 height 17
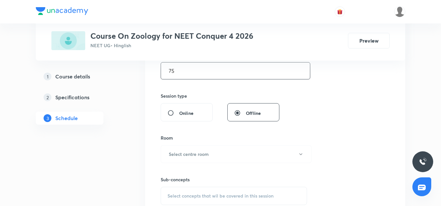
scroll to position [219, 0]
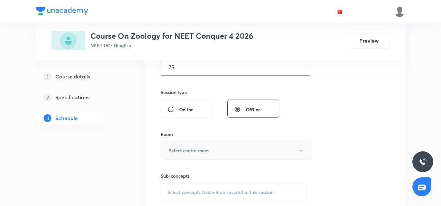
type input "75"
click at [194, 148] on h6 "Select centre room" at bounding box center [189, 150] width 40 height 7
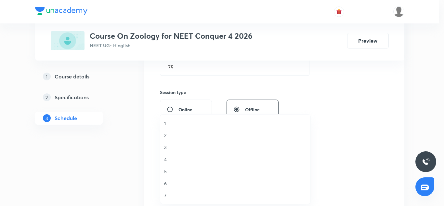
click at [166, 196] on span "7" at bounding box center [235, 195] width 142 height 7
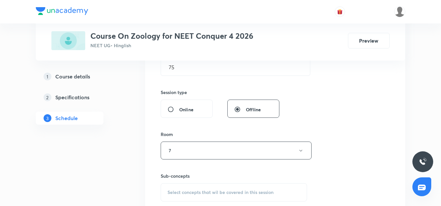
scroll to position [255, 0]
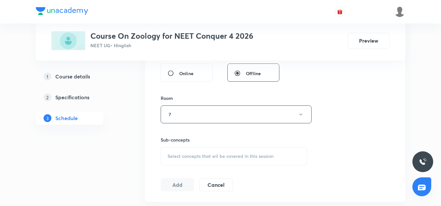
click at [199, 155] on span "Select concepts that wil be covered in this session" at bounding box center [221, 156] width 106 height 5
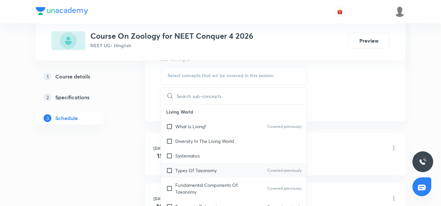
scroll to position [13, 0]
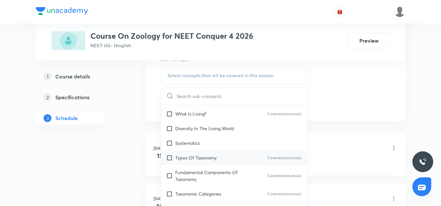
click at [208, 151] on div "Types Of Taxonomy Covered previously" at bounding box center [234, 157] width 146 height 15
checkbox input "true"
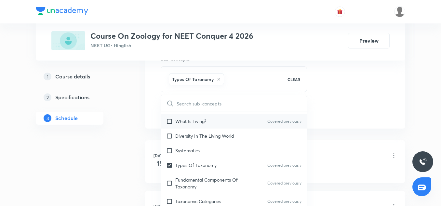
click at [196, 127] on div "What Is Living? Covered previously" at bounding box center [234, 121] width 146 height 15
checkbox input "true"
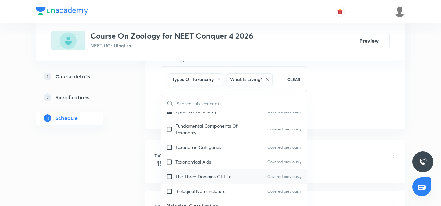
scroll to position [67, 0]
click at [197, 169] on div "The Three Domains Of Life Covered previously" at bounding box center [234, 176] width 146 height 15
checkbox input "true"
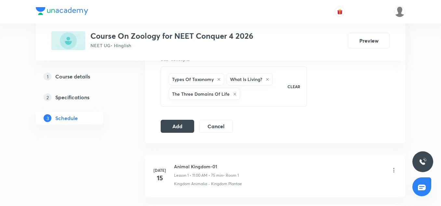
click at [197, 127] on div "Add Cancel" at bounding box center [199, 126] width 77 height 13
click at [175, 121] on button "Add" at bounding box center [178, 125] width 34 height 13
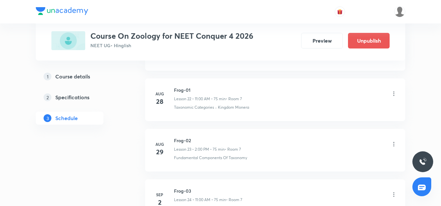
scroll to position [1280, 0]
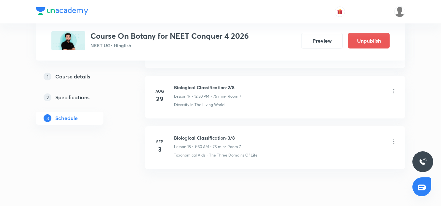
scroll to position [1201, 0]
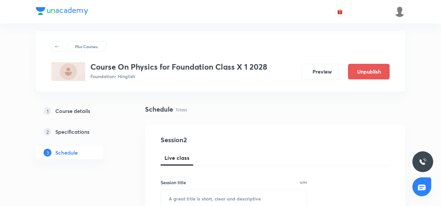
scroll to position [6, 0]
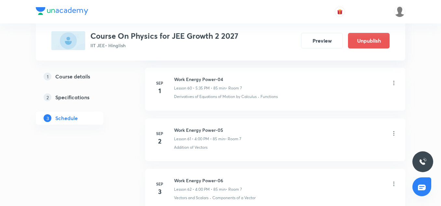
scroll to position [3191, 0]
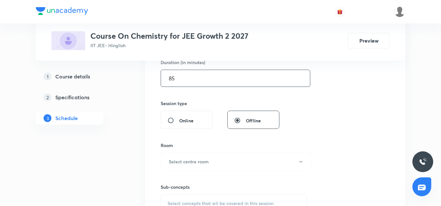
scroll to position [208, 0]
type input "85"
click at [198, 157] on button "Select centre room" at bounding box center [236, 161] width 151 height 18
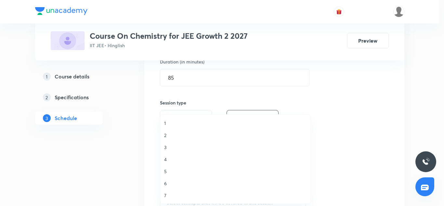
click at [166, 193] on span "7" at bounding box center [235, 195] width 142 height 7
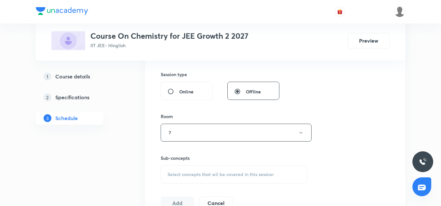
scroll to position [237, 0]
click at [190, 178] on div "Select concepts that wil be covered in this session" at bounding box center [234, 174] width 146 height 18
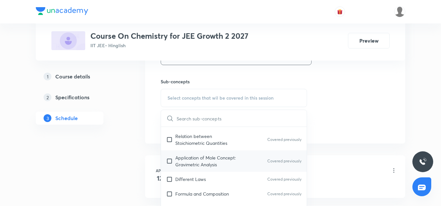
scroll to position [155, 0]
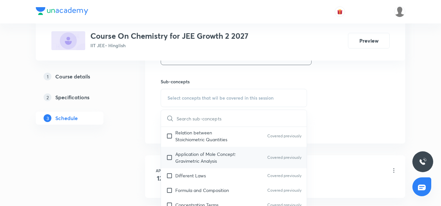
click at [187, 168] on div "Application of Mole Concept: Gravimetric Analysis Covered previously" at bounding box center [234, 157] width 146 height 21
checkbox input "true"
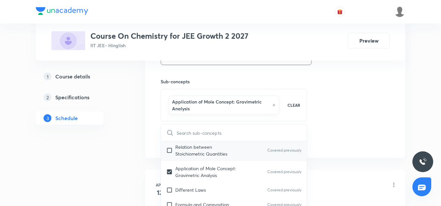
click at [204, 153] on p "Relation between Stoichiometric Quantities" at bounding box center [208, 150] width 66 height 14
checkbox input "true"
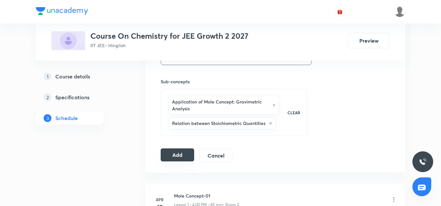
click at [181, 152] on button "Add" at bounding box center [178, 154] width 34 height 13
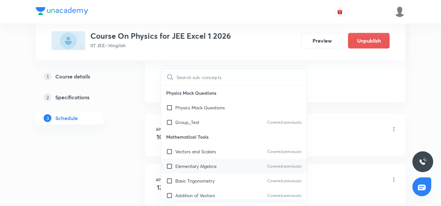
click at [220, 159] on div "Elementary Algebra Covered previously" at bounding box center [234, 166] width 146 height 15
checkbox input "true"
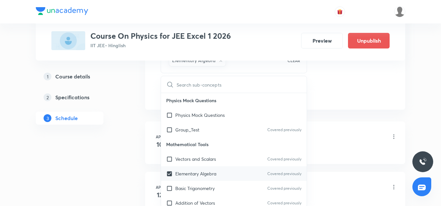
click at [359, 131] on div "Electrostatics-01 Lesson 1 • 5:35 PM • 75 min • Room 2" at bounding box center [285, 136] width 223 height 15
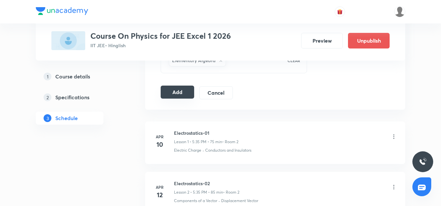
click at [172, 92] on button "Add" at bounding box center [178, 92] width 34 height 13
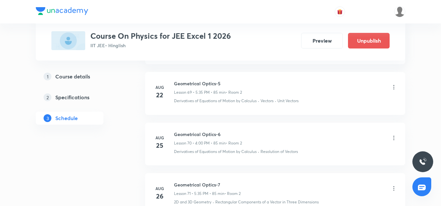
scroll to position [3898, 0]
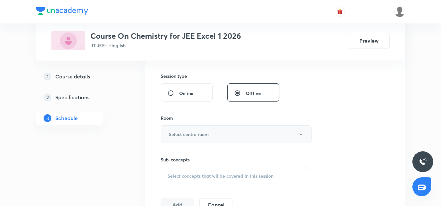
type input "85"
click at [187, 130] on button "Select centre room" at bounding box center [236, 134] width 151 height 18
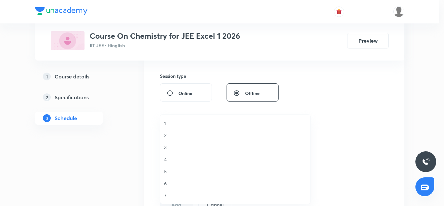
click at [168, 136] on span "2" at bounding box center [235, 135] width 142 height 7
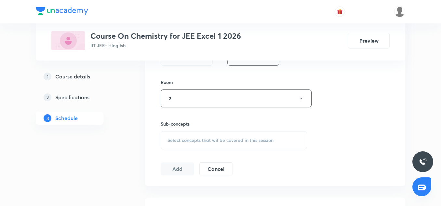
scroll to position [271, 0]
click at [189, 137] on span "Select concepts that wil be covered in this session" at bounding box center [221, 139] width 106 height 5
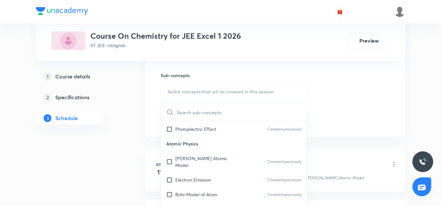
scroll to position [74, 0]
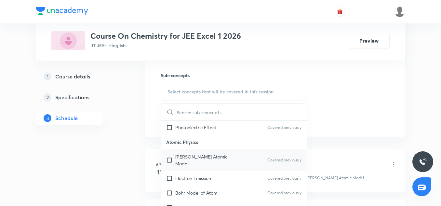
click at [197, 154] on p "[PERSON_NAME] Atomic Model" at bounding box center [208, 160] width 66 height 14
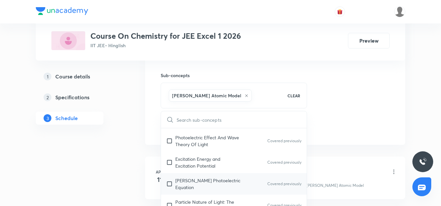
scroll to position [227, 0]
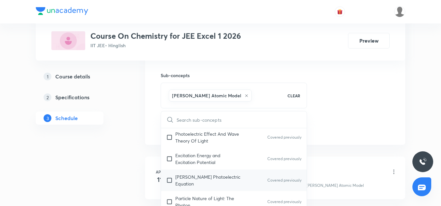
click at [208, 173] on p "[PERSON_NAME] Photoelectric Equation" at bounding box center [208, 180] width 66 height 14
checkbox input "true"
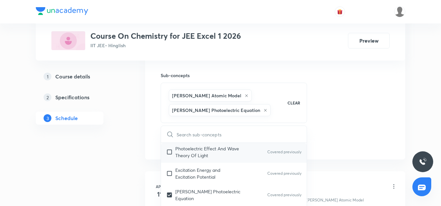
click at [203, 153] on div "Photoelectric Effect And Wave Theory Of Light Covered previously" at bounding box center [234, 151] width 146 height 21
checkbox input "true"
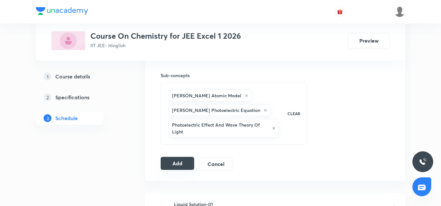
click at [187, 160] on button "Add" at bounding box center [178, 163] width 34 height 13
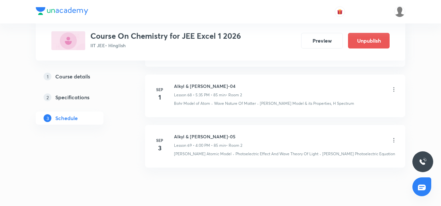
scroll to position [3527, 0]
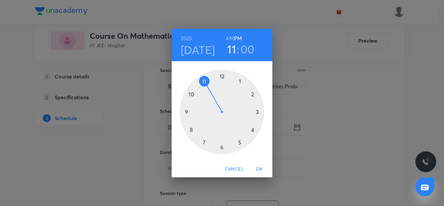
click at [187, 113] on div at bounding box center [222, 112] width 85 height 85
click at [222, 149] on div at bounding box center [222, 112] width 85 height 85
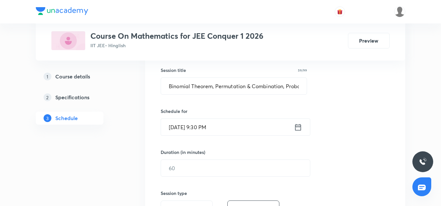
click at [237, 132] on input "[DATE] 9:30 PM" at bounding box center [227, 127] width 133 height 17
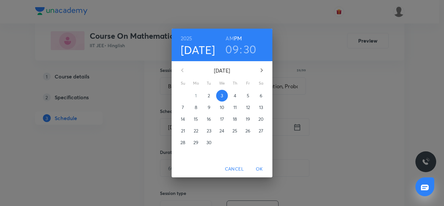
click at [229, 39] on h6 "AM" at bounding box center [230, 38] width 8 height 9
click at [261, 166] on span "OK" at bounding box center [260, 169] width 16 height 8
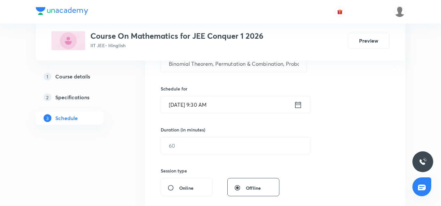
scroll to position [141, 0]
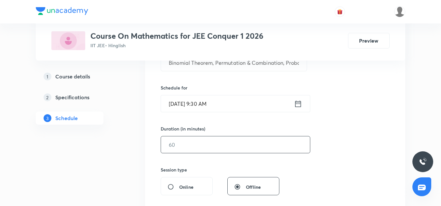
click at [178, 140] on input "text" at bounding box center [235, 144] width 149 height 17
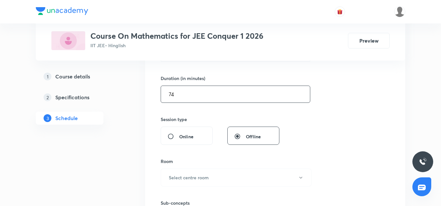
scroll to position [193, 0]
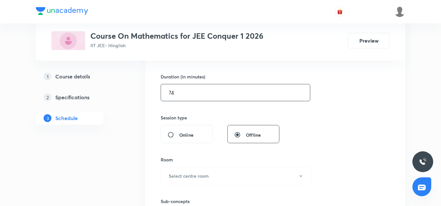
click at [185, 98] on input "74" at bounding box center [235, 92] width 149 height 17
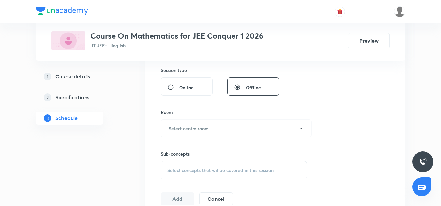
scroll to position [242, 0]
type input "75"
click at [176, 123] on button "Select centre room" at bounding box center [236, 127] width 151 height 18
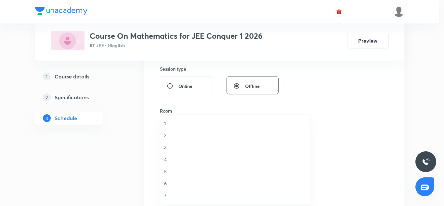
click at [166, 137] on span "2" at bounding box center [235, 135] width 142 height 7
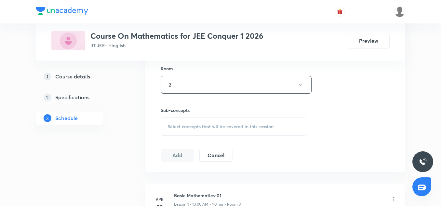
scroll to position [285, 0]
click at [173, 125] on span "Select concepts that wil be covered in this session" at bounding box center [221, 126] width 106 height 5
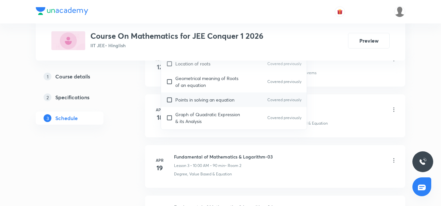
scroll to position [79, 0]
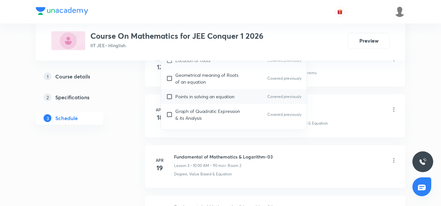
click at [191, 102] on div "Points in solving an equation Covered previously" at bounding box center [234, 96] width 146 height 15
checkbox input "true"
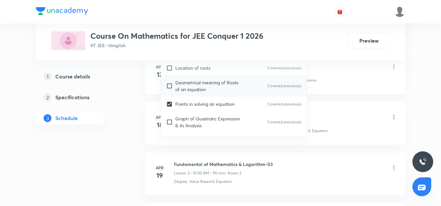
click at [190, 89] on p "Geometrical meaning of Roots of an equation" at bounding box center [208, 86] width 66 height 14
checkbox input "true"
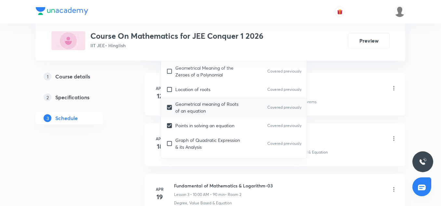
click at [379, 98] on div "Basic Mathematics-01 Lesson 1 • 10:00 AM • 90 min • Room 3 Geometrical meaning …" at bounding box center [285, 93] width 223 height 24
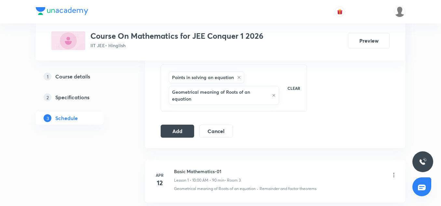
scroll to position [336, 0]
click at [176, 133] on button "Add" at bounding box center [178, 131] width 34 height 13
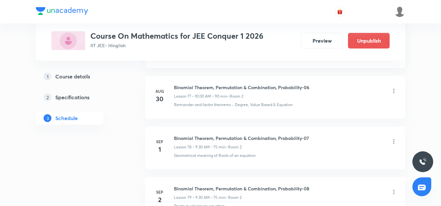
scroll to position [4094, 0]
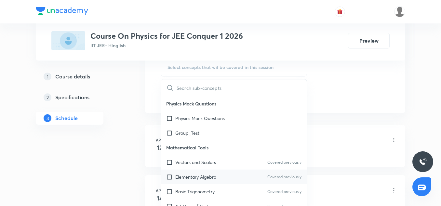
click at [191, 172] on div "Elementary Algebra Covered previously" at bounding box center [234, 176] width 146 height 15
checkbox input "true"
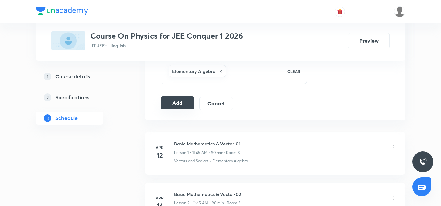
click at [169, 110] on div "Add Cancel" at bounding box center [199, 103] width 77 height 13
click at [169, 105] on button "Add" at bounding box center [178, 102] width 34 height 13
click at [185, 106] on button "Add" at bounding box center [178, 102] width 34 height 13
click at [183, 100] on button "Add" at bounding box center [178, 102] width 34 height 13
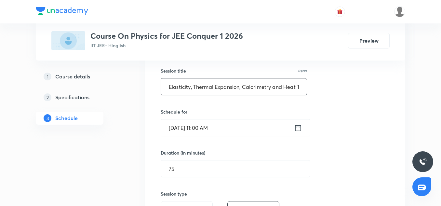
scroll to position [148, 0]
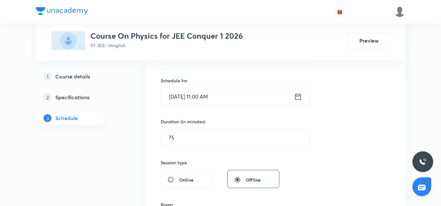
click at [206, 96] on input "Sep 3, 2025, 11:00 AM" at bounding box center [227, 96] width 133 height 17
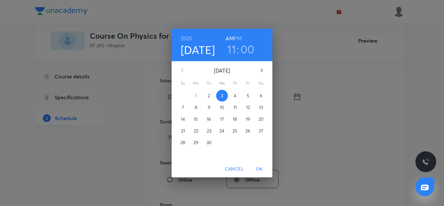
click at [231, 40] on h6 "AM" at bounding box center [230, 38] width 8 height 9
click at [239, 39] on h6 "PM" at bounding box center [238, 38] width 8 height 9
click at [233, 49] on h3 "11" at bounding box center [231, 49] width 9 height 14
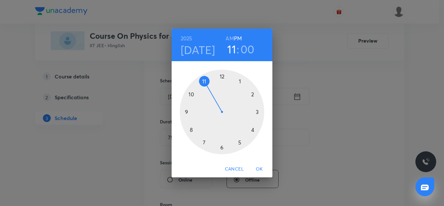
click at [222, 77] on div at bounding box center [222, 112] width 85 height 85
click at [241, 144] on div at bounding box center [222, 112] width 85 height 85
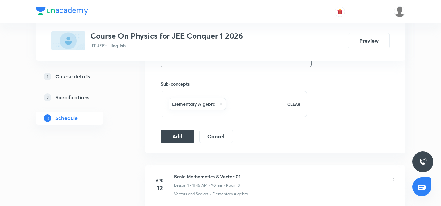
scroll to position [311, 0]
click at [183, 140] on button "Add" at bounding box center [178, 135] width 34 height 13
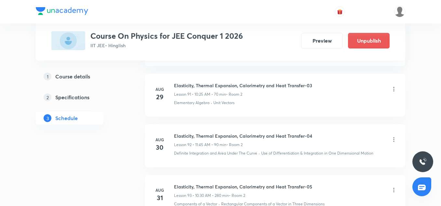
scroll to position [5043, 0]
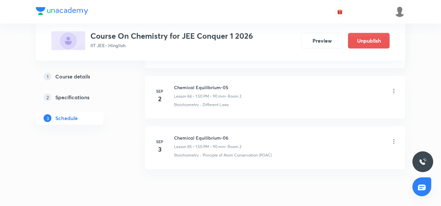
scroll to position [4372, 0]
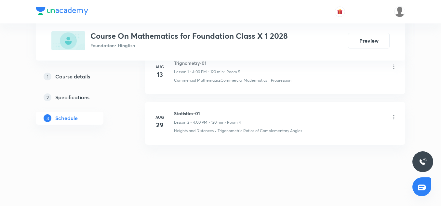
click at [191, 113] on h6 "Statistics-01" at bounding box center [207, 113] width 67 height 7
copy h6 "Statistics-01"
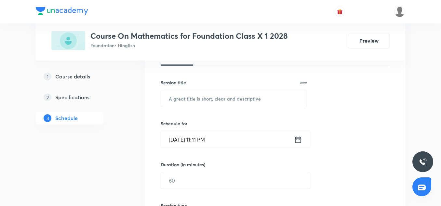
scroll to position [107, 0]
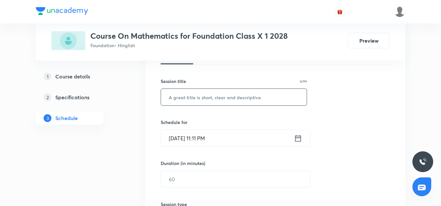
click at [178, 101] on input "text" at bounding box center [234, 97] width 146 height 17
paste input "Statistics-01"
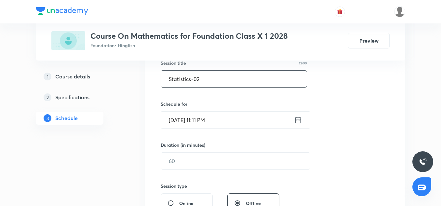
scroll to position [125, 0]
type input "Statistics-02"
click at [178, 121] on input "Sep 2, 2025, 11:11 PM" at bounding box center [227, 119] width 133 height 17
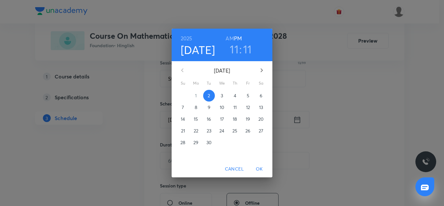
click at [222, 98] on p "3" at bounding box center [222, 95] width 2 height 7
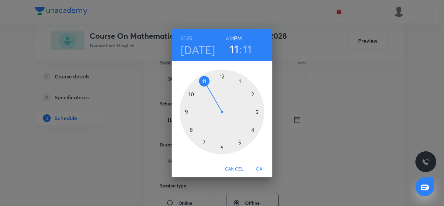
click at [238, 144] on div at bounding box center [222, 112] width 85 height 85
click at [203, 142] on div at bounding box center [222, 112] width 85 height 85
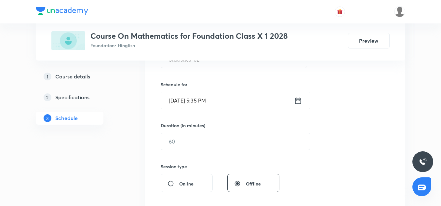
scroll to position [147, 0]
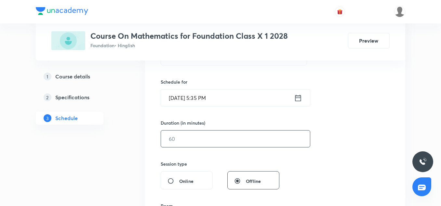
click at [191, 136] on input "text" at bounding box center [235, 138] width 149 height 17
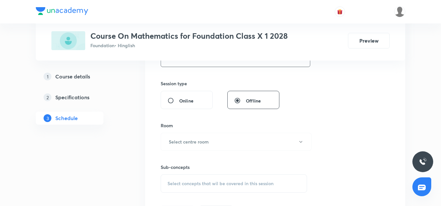
scroll to position [230, 0]
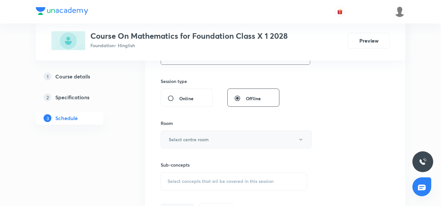
type input "60"
click at [181, 136] on h6 "Select centre room" at bounding box center [189, 139] width 40 height 7
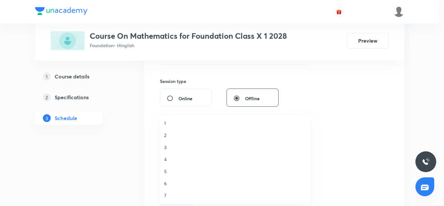
click at [167, 170] on span "5" at bounding box center [235, 171] width 142 height 7
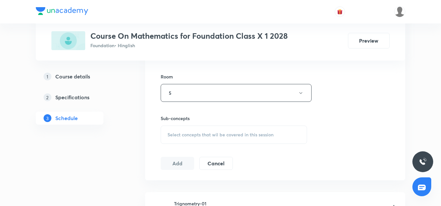
scroll to position [276, 0]
click at [194, 130] on div "Select concepts that wil be covered in this session" at bounding box center [234, 134] width 146 height 18
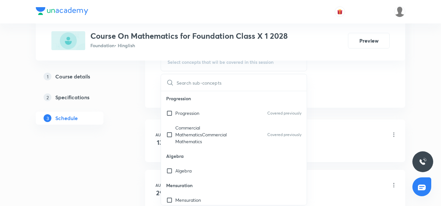
scroll to position [355, 0]
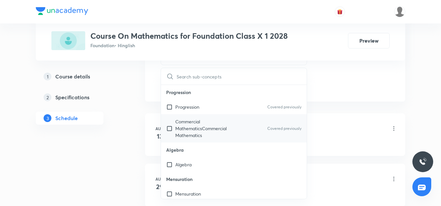
click at [188, 129] on p "Commercial MathematicsCommercial Mathematics" at bounding box center [208, 128] width 66 height 20
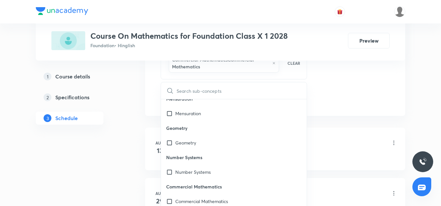
scroll to position [97, 0]
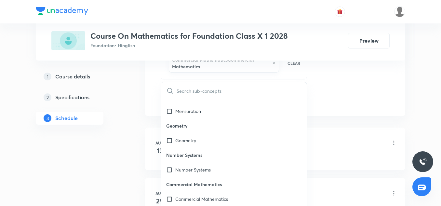
click at [184, 150] on p "Number Systems" at bounding box center [234, 155] width 146 height 15
click at [204, 188] on p "Commercial Mathematics" at bounding box center [234, 184] width 146 height 15
click at [201, 177] on p "Commercial Mathematics" at bounding box center [234, 184] width 146 height 15
click at [199, 171] on p "Number Systems" at bounding box center [192, 169] width 35 height 7
checkbox input "true"
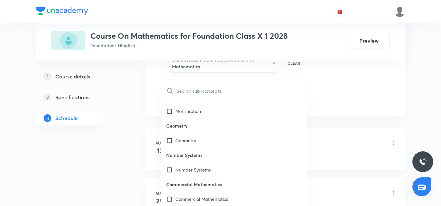
checkbox input "true"
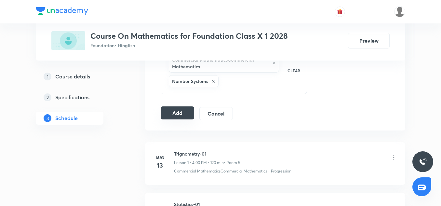
click at [186, 117] on button "Add" at bounding box center [178, 112] width 34 height 13
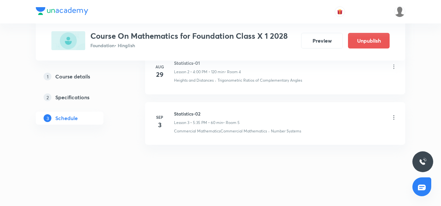
scroll to position [152, 0]
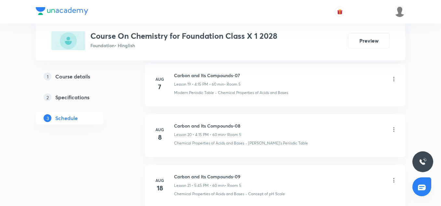
scroll to position [1433, 0]
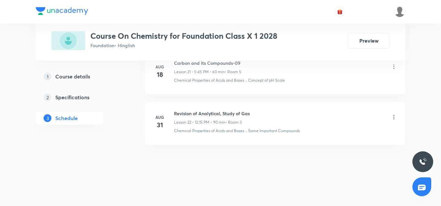
click at [208, 63] on h6 "Carbon and Its Compounds-09" at bounding box center [207, 63] width 67 height 7
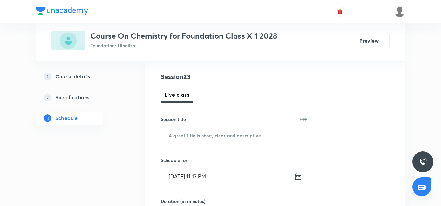
scroll to position [69, 0]
click at [188, 134] on input "text" at bounding box center [234, 134] width 146 height 17
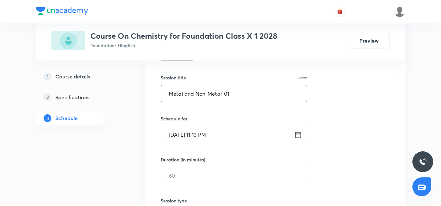
scroll to position [111, 0]
type input "Metal and Non-Metal-01"
click at [174, 130] on input "[DATE] 11:13 PM" at bounding box center [227, 134] width 133 height 17
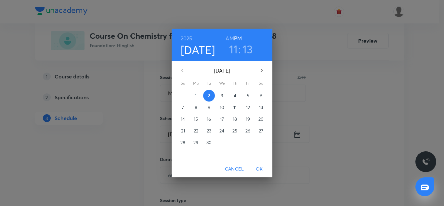
click at [222, 96] on p "3" at bounding box center [222, 95] width 2 height 7
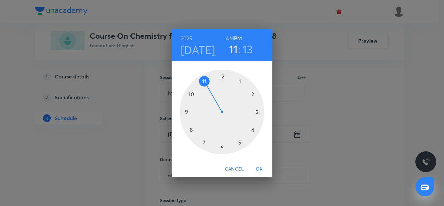
click at [252, 130] on div at bounding box center [222, 112] width 85 height 85
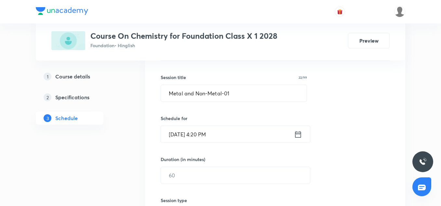
click at [211, 137] on input "[DATE] 4:20 PM" at bounding box center [227, 134] width 133 height 17
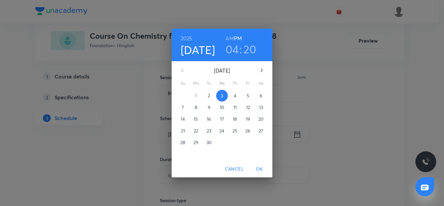
click at [247, 45] on h3 "20" at bounding box center [250, 49] width 13 height 14
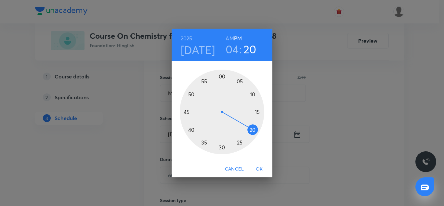
click at [257, 111] on div at bounding box center [222, 112] width 85 height 85
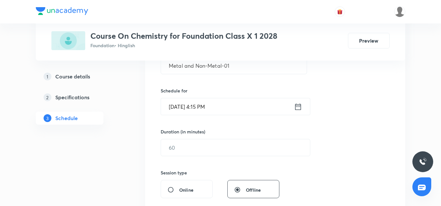
scroll to position [139, 0]
click at [176, 146] on input "text" at bounding box center [235, 147] width 149 height 17
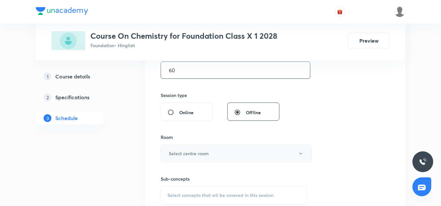
scroll to position [216, 0]
type input "60"
click at [192, 150] on h6 "Select centre room" at bounding box center [189, 153] width 40 height 7
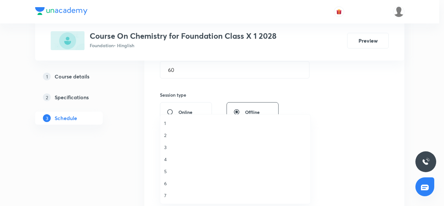
click at [170, 170] on span "5" at bounding box center [235, 171] width 142 height 7
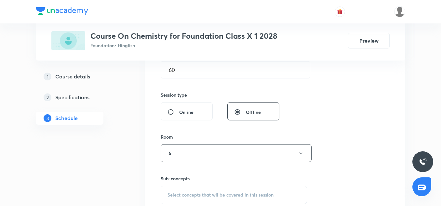
scroll to position [259, 0]
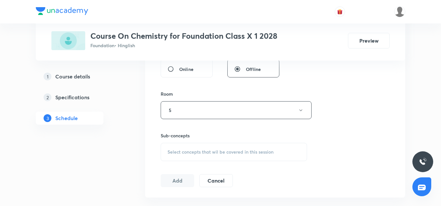
click at [186, 149] on span "Select concepts that wil be covered in this session" at bounding box center [221, 151] width 106 height 5
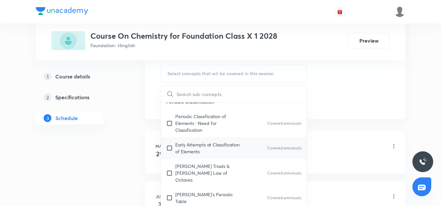
scroll to position [122, 0]
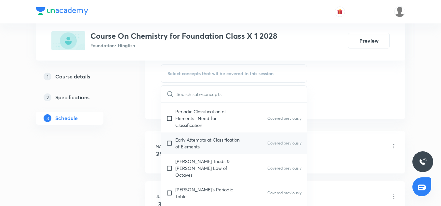
click at [191, 144] on p "Early Attempts at Classification of Elements" at bounding box center [208, 143] width 66 height 14
checkbox input "true"
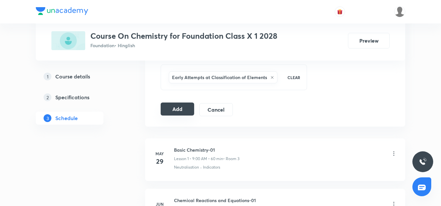
click at [185, 107] on button "Add" at bounding box center [178, 108] width 34 height 13
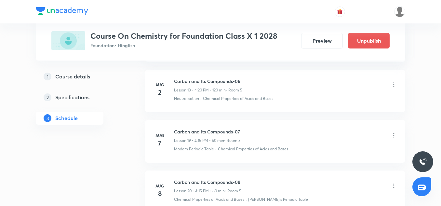
scroll to position [1185, 0]
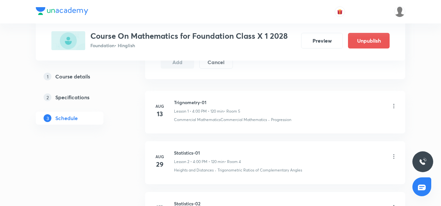
scroll to position [467, 0]
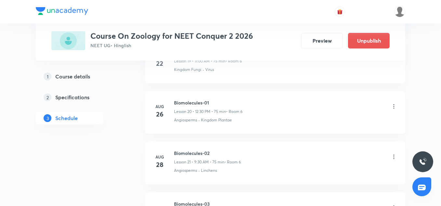
scroll to position [1579, 0]
